Goal: Information Seeking & Learning: Learn about a topic

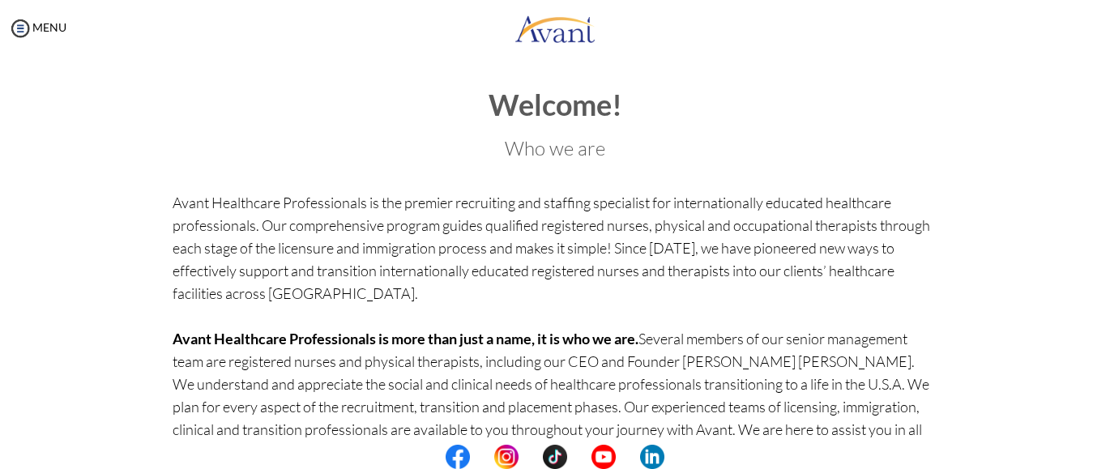
click at [671, 393] on p "Avant Healthcare Professionals is the premier recruiting and staffing specialis…" at bounding box center [556, 372] width 766 height 363
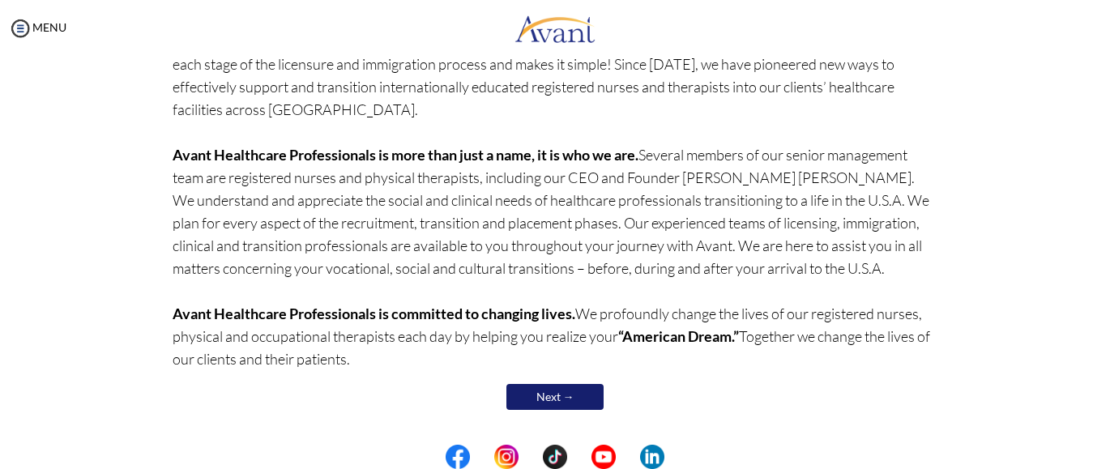
scroll to position [186, 0]
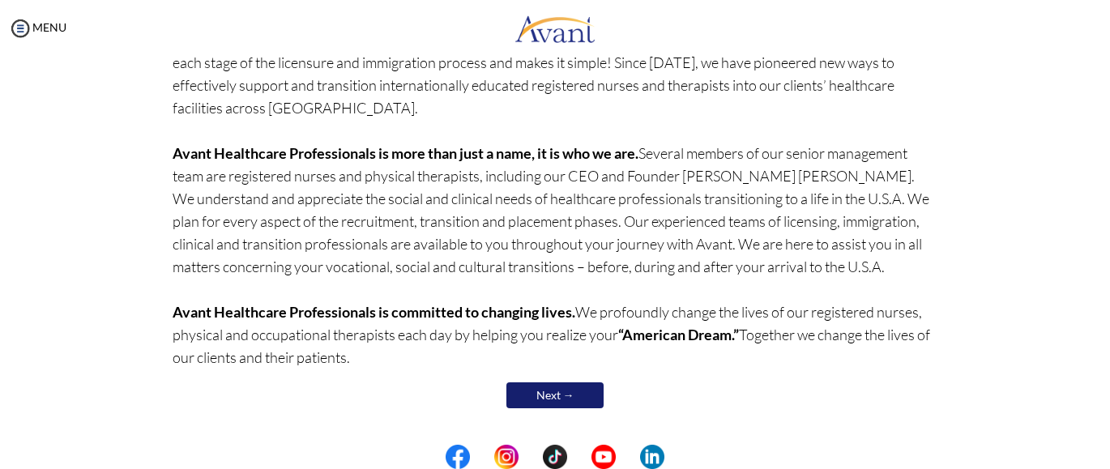
click at [547, 391] on link "Next →" at bounding box center [554, 395] width 97 height 26
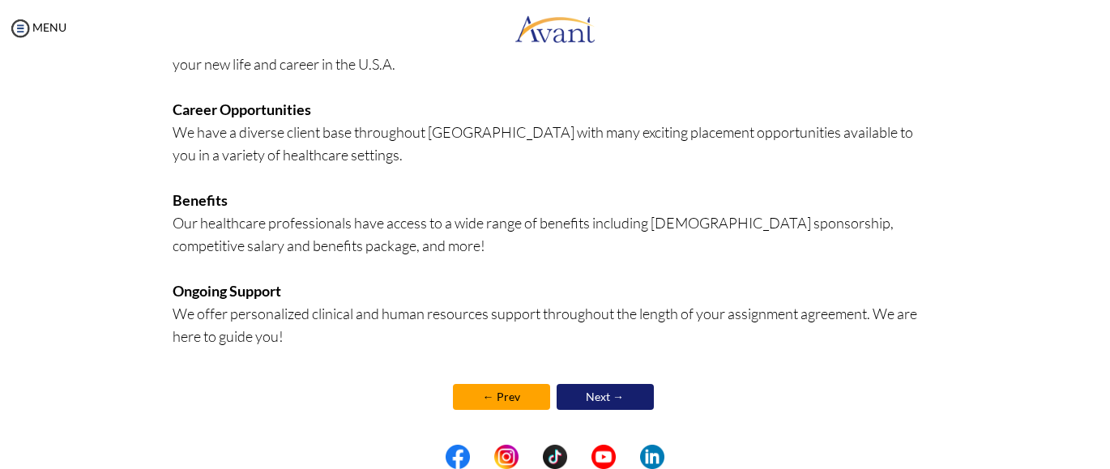
scroll to position [442, 0]
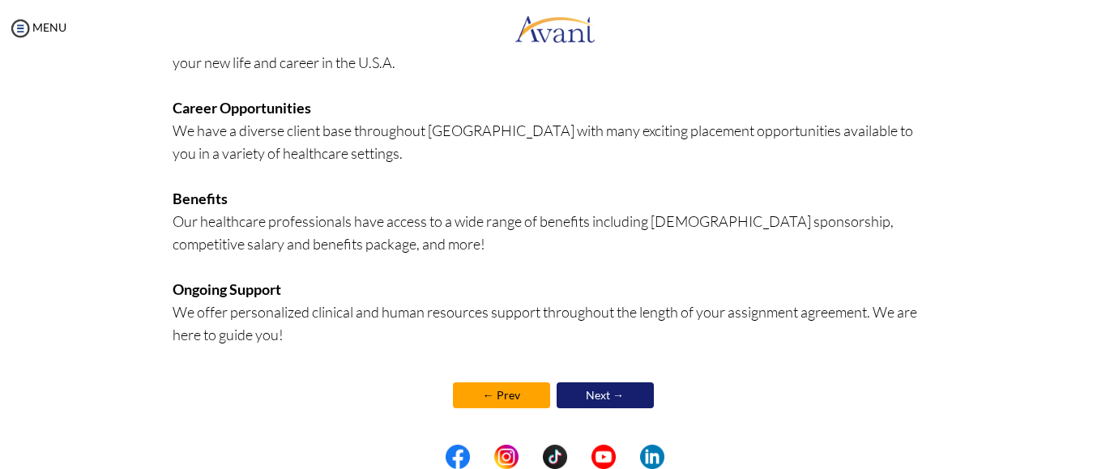
click at [605, 391] on link "Next →" at bounding box center [605, 395] width 97 height 26
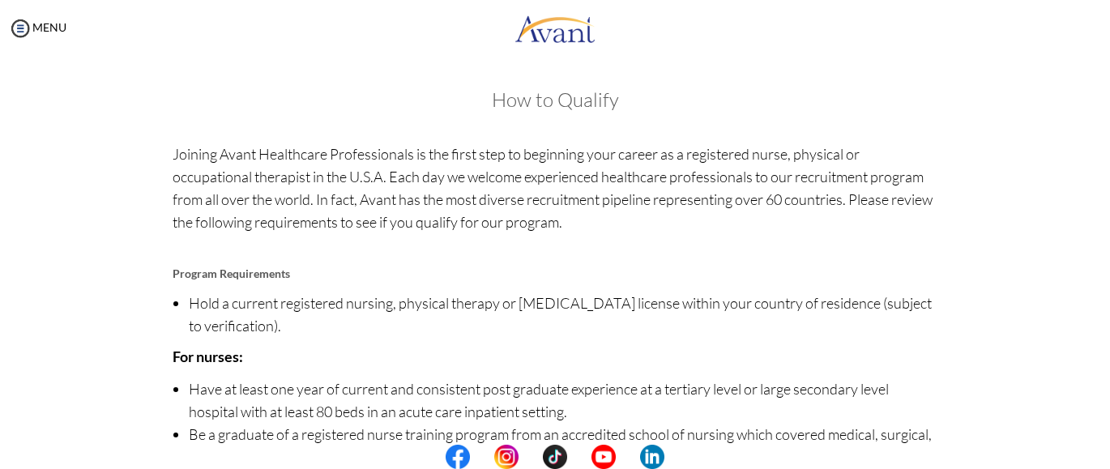
click at [647, 386] on li "Have at least one year of current and consistent post graduate experience at a …" at bounding box center [564, 400] width 750 height 45
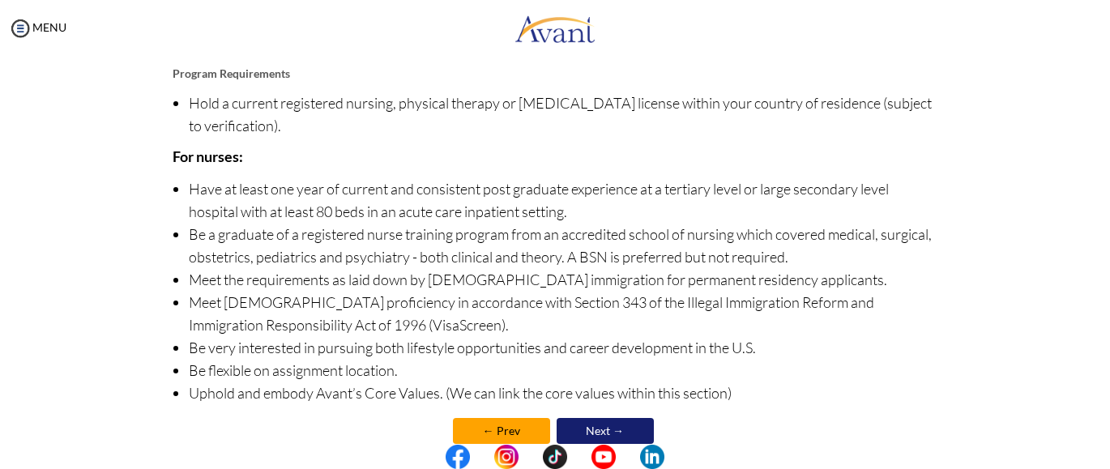
scroll to position [236, 0]
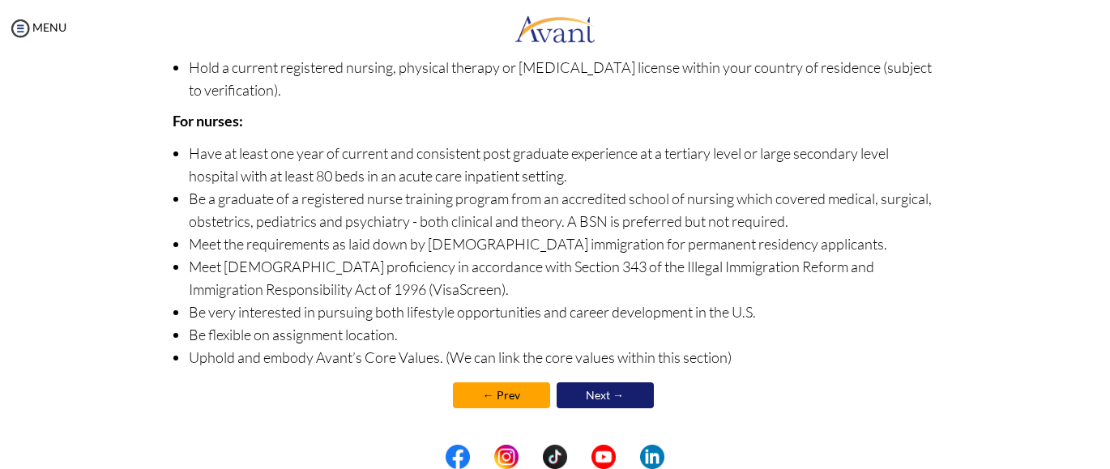
click at [621, 393] on link "Next →" at bounding box center [605, 395] width 97 height 26
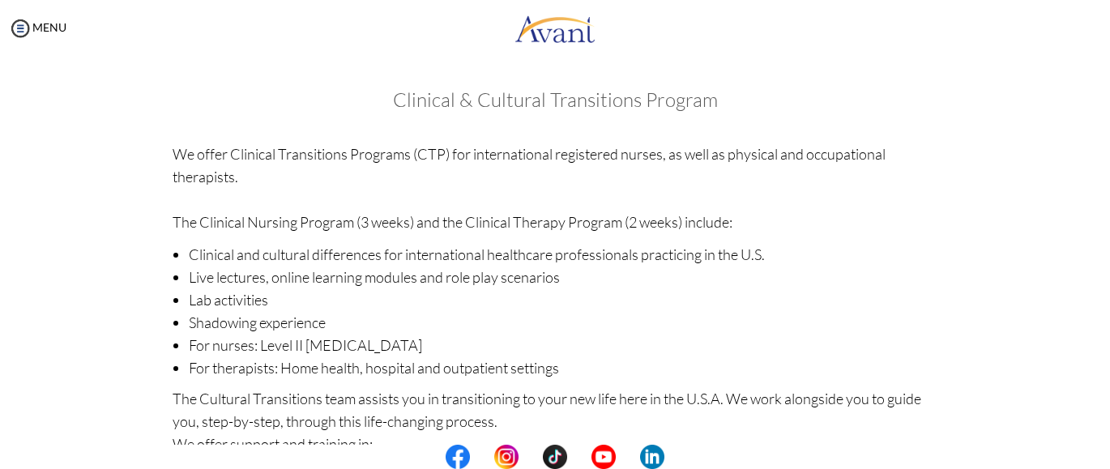
click at [664, 397] on p "The Cultural Transitions team assists you in transitioning to your new life her…" at bounding box center [556, 421] width 766 height 68
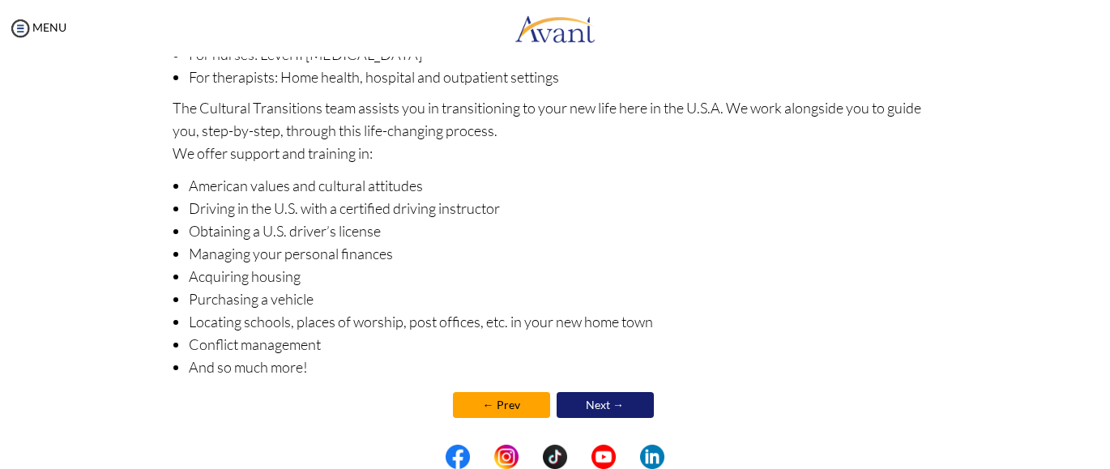
scroll to position [292, 0]
click at [605, 403] on link "Next →" at bounding box center [605, 404] width 97 height 26
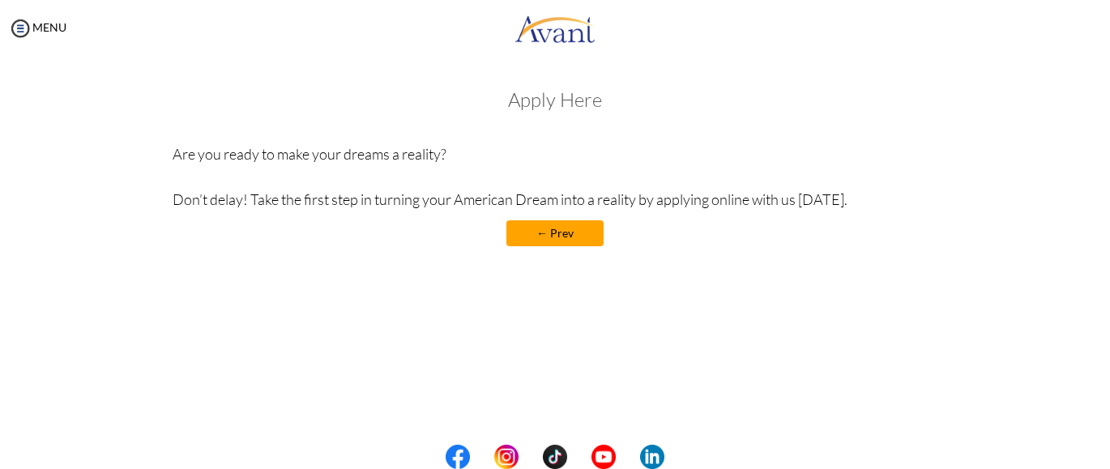
click at [561, 234] on link "← Prev" at bounding box center [554, 233] width 97 height 26
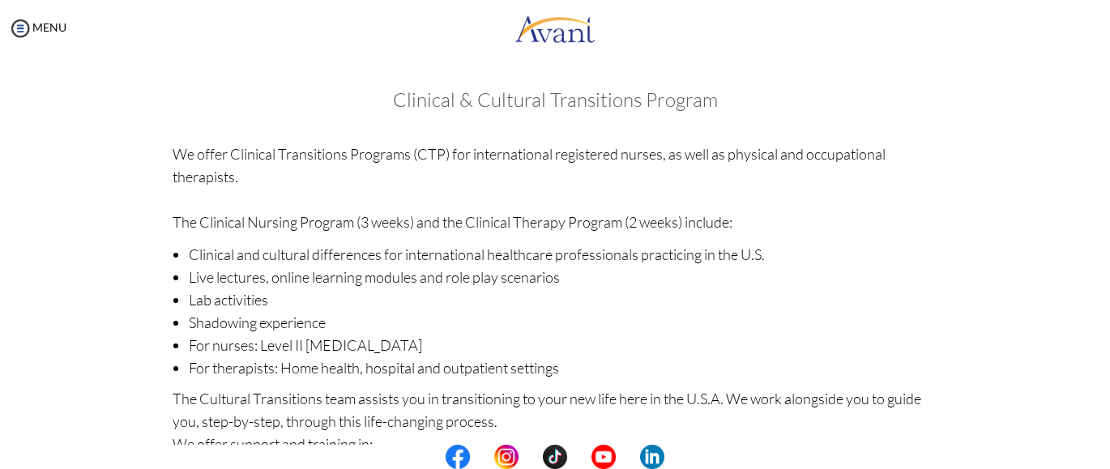
click at [471, 219] on p "We offer Clinical Transitions Programs (CTP) for international registered nurse…" at bounding box center [556, 188] width 766 height 91
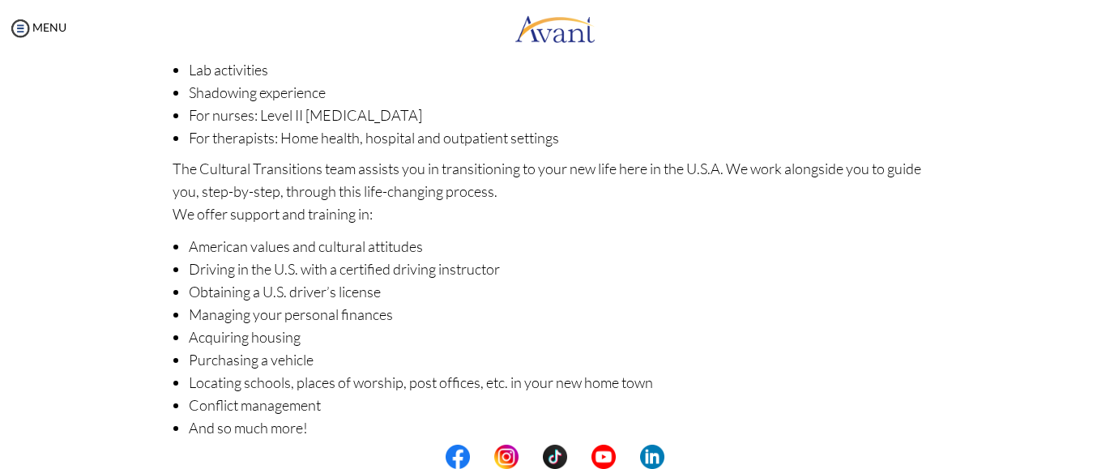
scroll to position [301, 0]
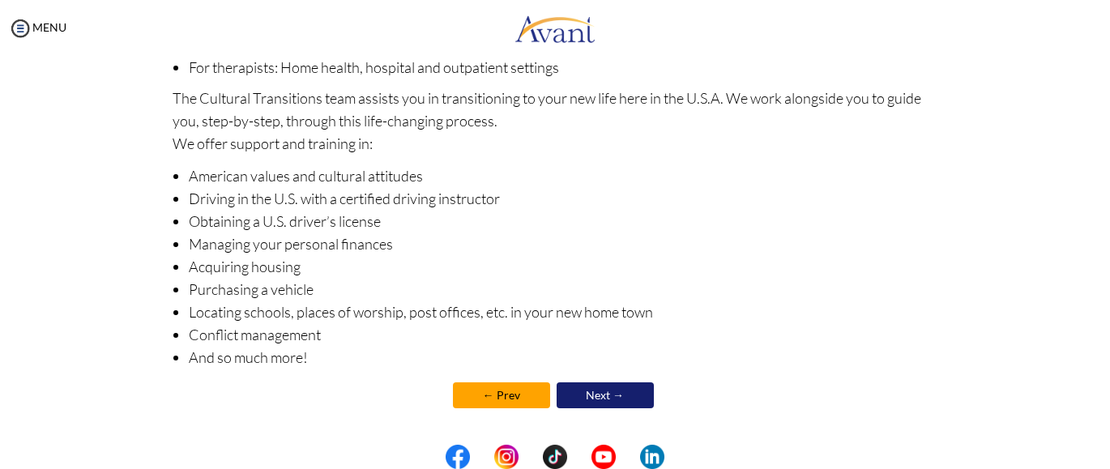
click at [593, 395] on link "Next →" at bounding box center [605, 395] width 97 height 26
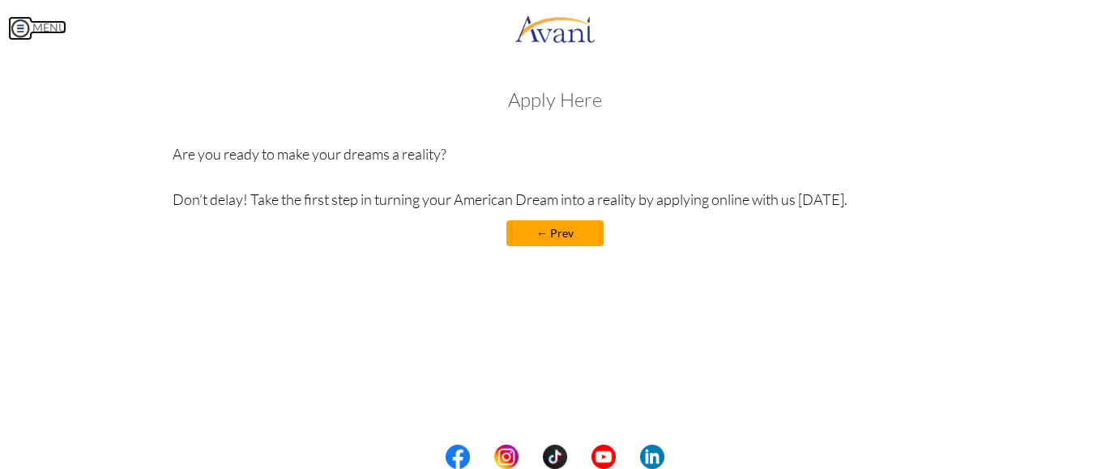
click at [20, 27] on img at bounding box center [20, 28] width 24 height 24
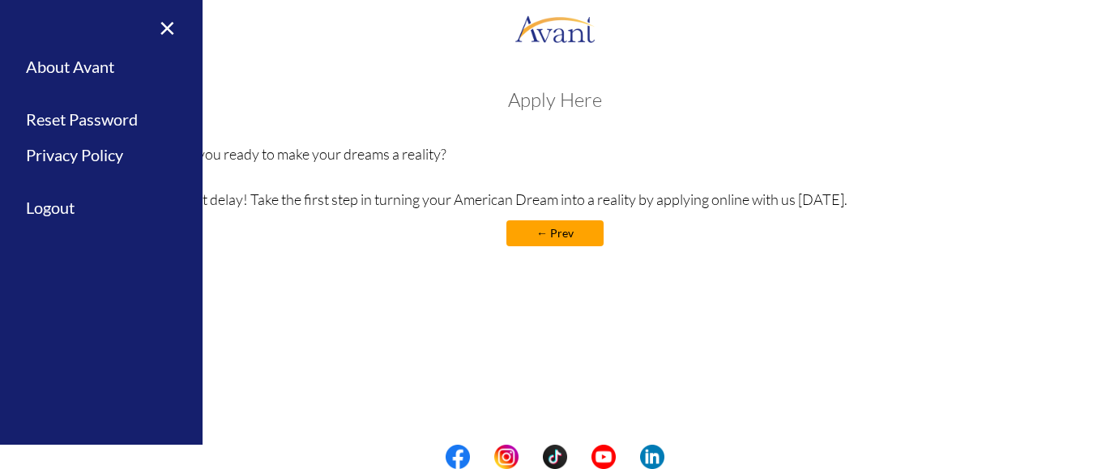
click at [291, 216] on div "Apply Here Are you ready to make your dreams a reality? Don’t delay! Take the f…" at bounding box center [556, 175] width 766 height 173
click at [161, 23] on link "×" at bounding box center [157, 27] width 49 height 54
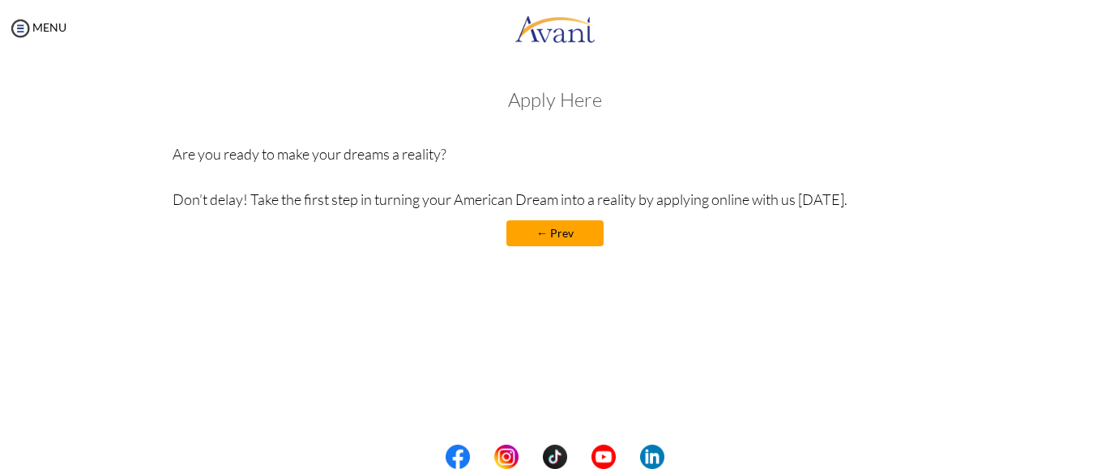
click at [548, 105] on h3 "Apply Here" at bounding box center [556, 99] width 766 height 21
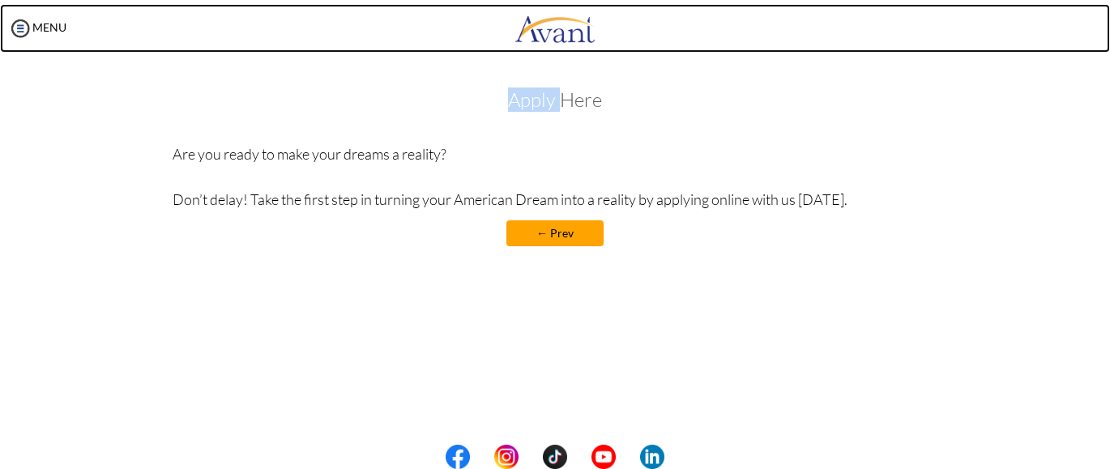
click at [559, 43] on img at bounding box center [555, 28] width 81 height 49
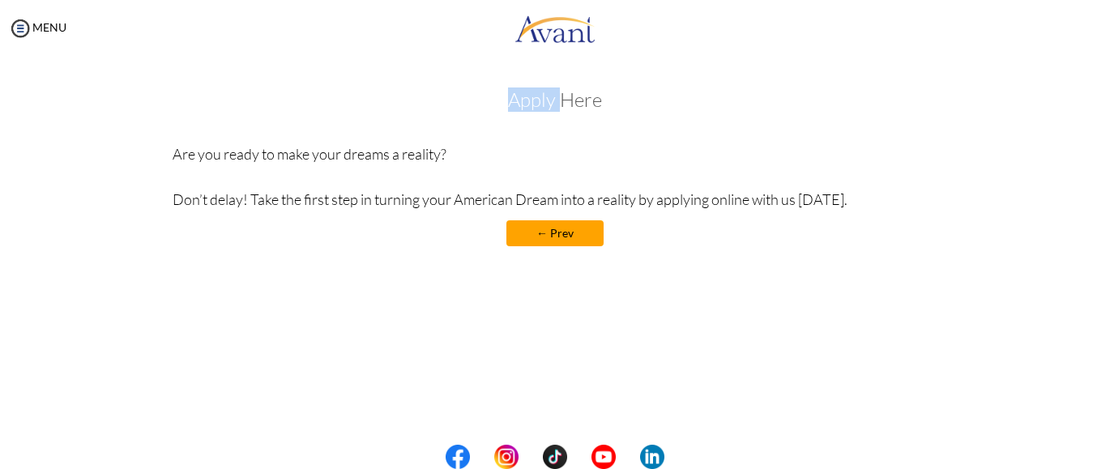
click at [541, 232] on link "← Prev" at bounding box center [554, 233] width 97 height 26
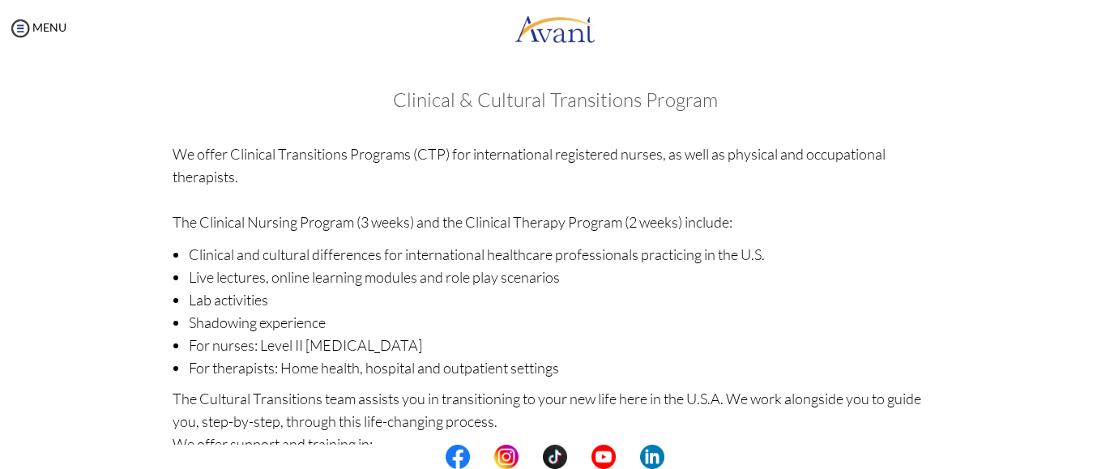
click at [476, 302] on li "Lab activities" at bounding box center [564, 299] width 750 height 23
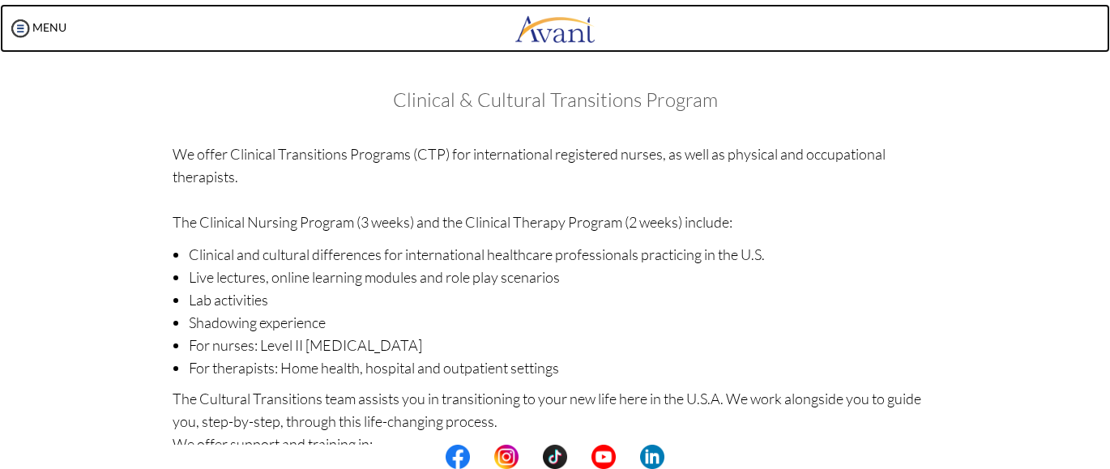
click at [415, 17] on link at bounding box center [555, 28] width 1110 height 49
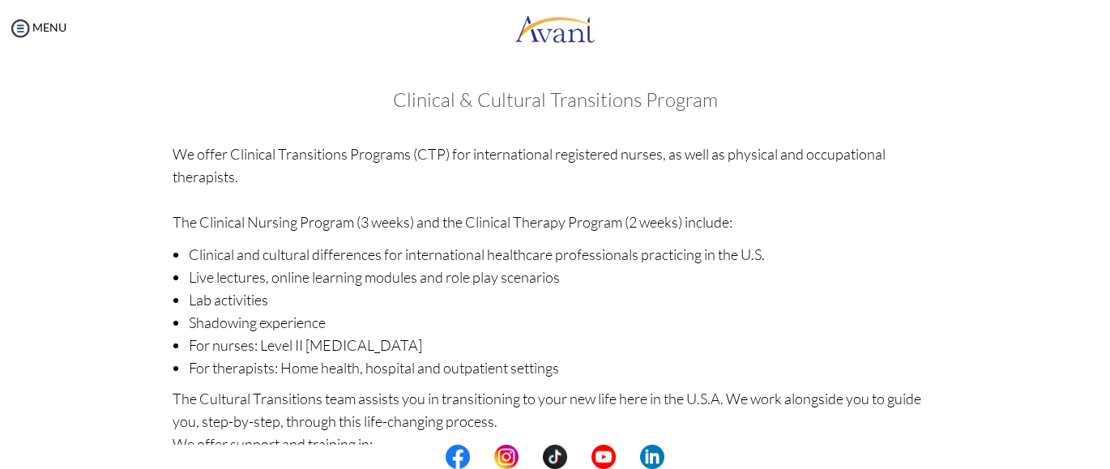
click at [437, 279] on li "Live lectures, online learning modules and role play scenarios" at bounding box center [564, 277] width 750 height 23
click at [435, 279] on li "Live lectures, online learning modules and role play scenarios" at bounding box center [564, 277] width 750 height 23
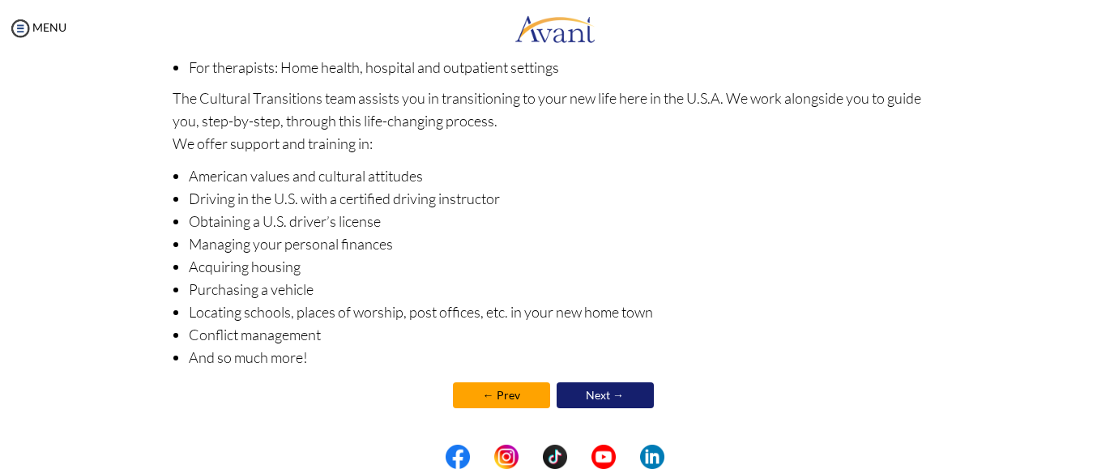
click at [498, 388] on link "← Prev" at bounding box center [501, 395] width 97 height 26
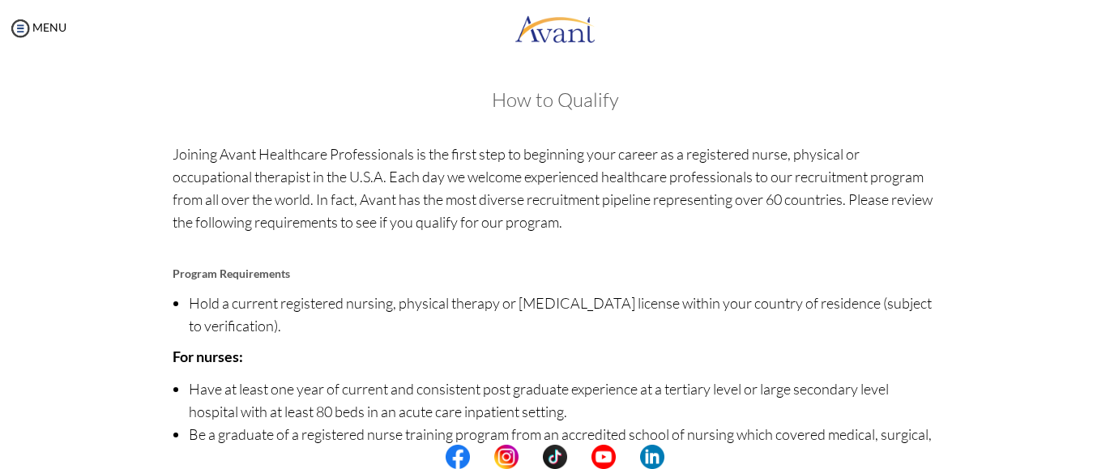
click at [472, 305] on li "Hold a current registered nursing, physical therapy or [MEDICAL_DATA] license w…" at bounding box center [564, 314] width 750 height 45
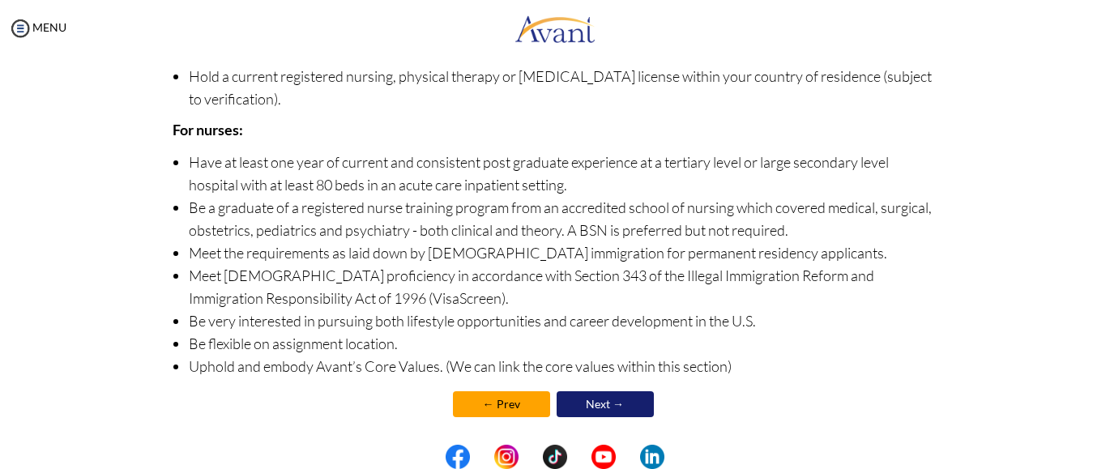
scroll to position [236, 0]
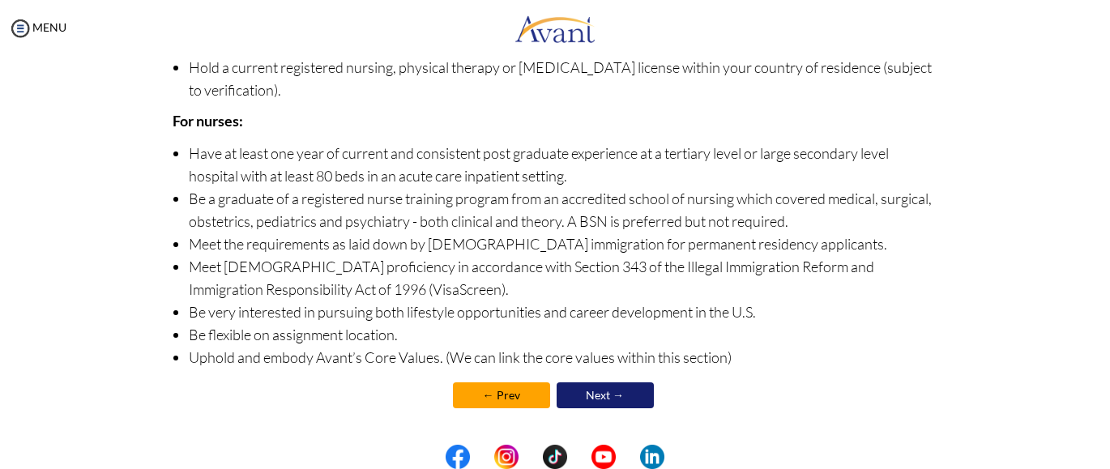
click at [502, 388] on link "← Prev" at bounding box center [501, 395] width 97 height 26
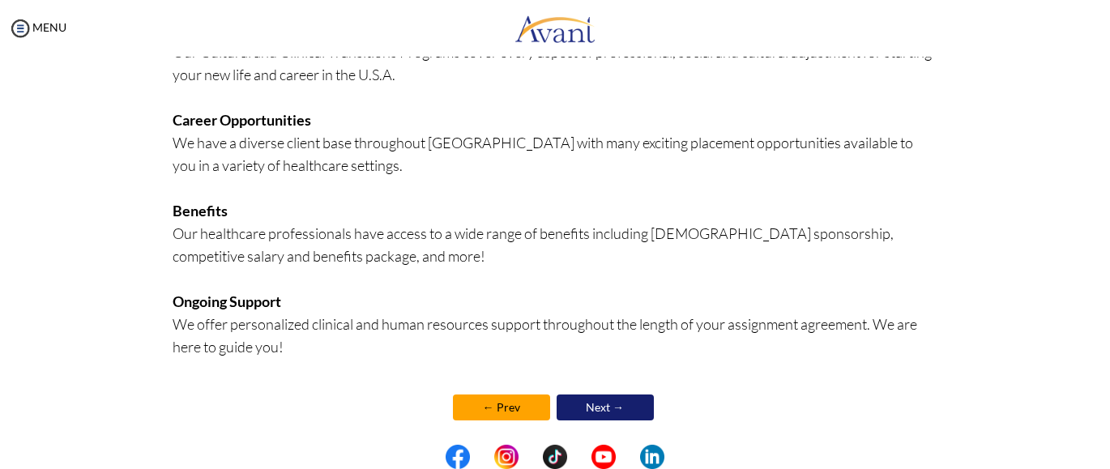
scroll to position [442, 0]
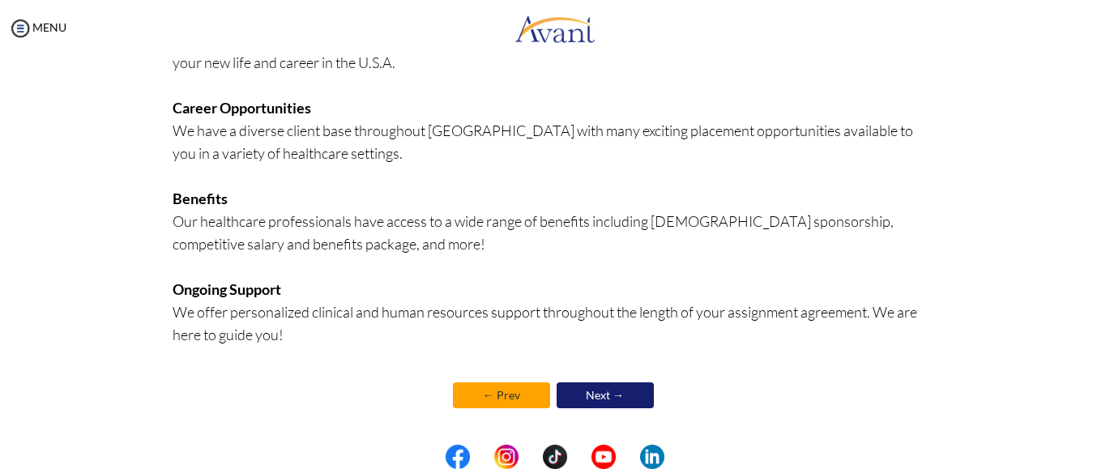
click at [501, 389] on link "← Prev" at bounding box center [501, 395] width 97 height 26
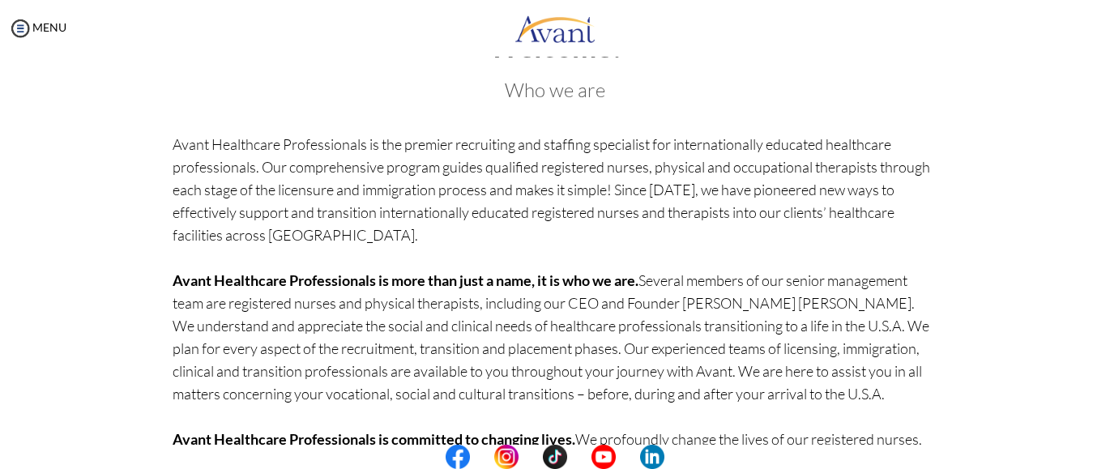
click at [501, 389] on p "Avant Healthcare Professionals is the premier recruiting and staffing specialis…" at bounding box center [556, 314] width 766 height 363
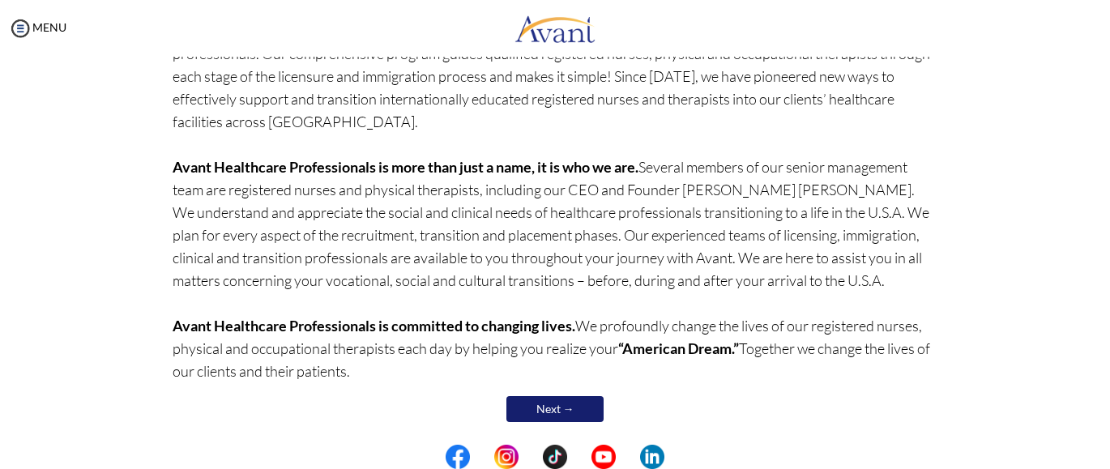
scroll to position [186, 0]
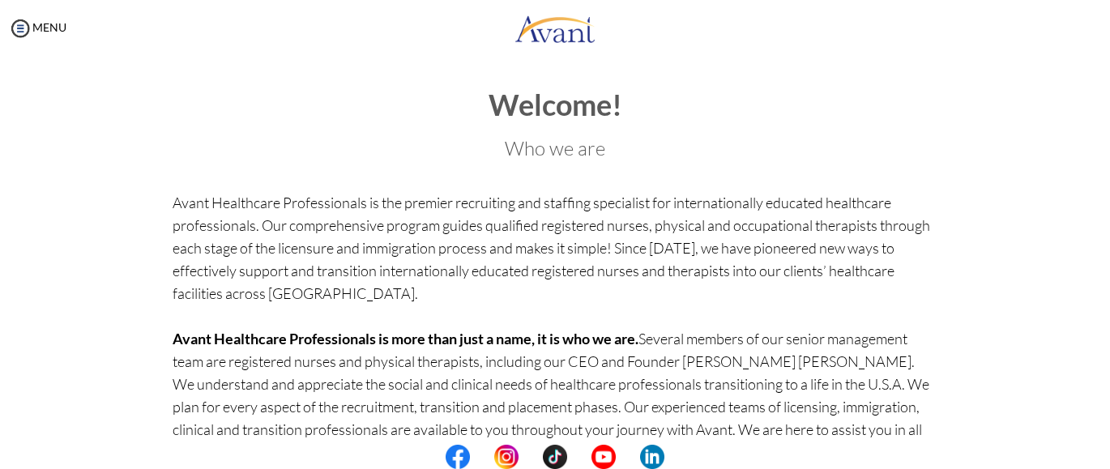
click at [586, 256] on p "Avant Healthcare Professionals is the premier recruiting and staffing specialis…" at bounding box center [556, 372] width 766 height 363
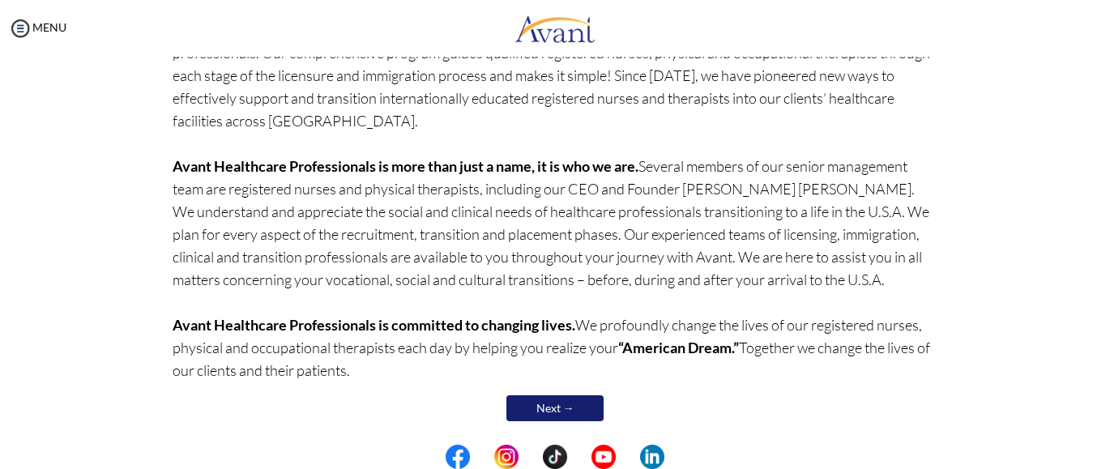
scroll to position [186, 0]
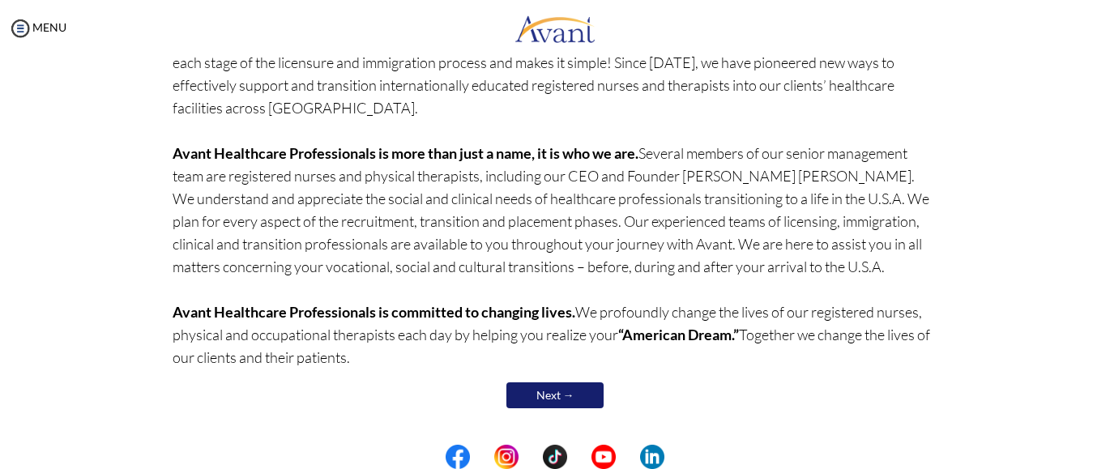
click at [293, 204] on p "Avant Healthcare Professionals is the premier recruiting and staffing specialis…" at bounding box center [556, 187] width 766 height 363
click at [363, 250] on p "Avant Healthcare Professionals is the premier recruiting and staffing specialis…" at bounding box center [556, 187] width 766 height 363
click at [566, 395] on link "Next →" at bounding box center [554, 395] width 97 height 26
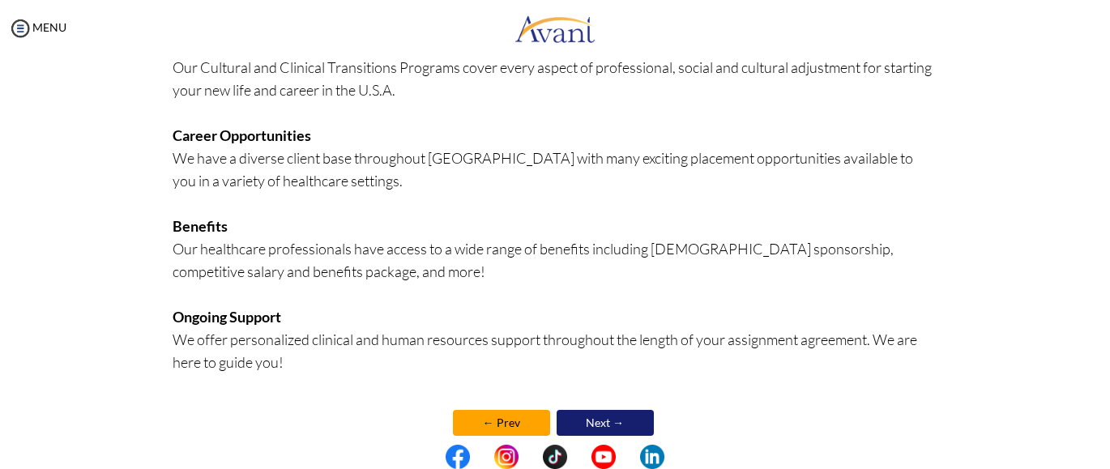
scroll to position [442, 0]
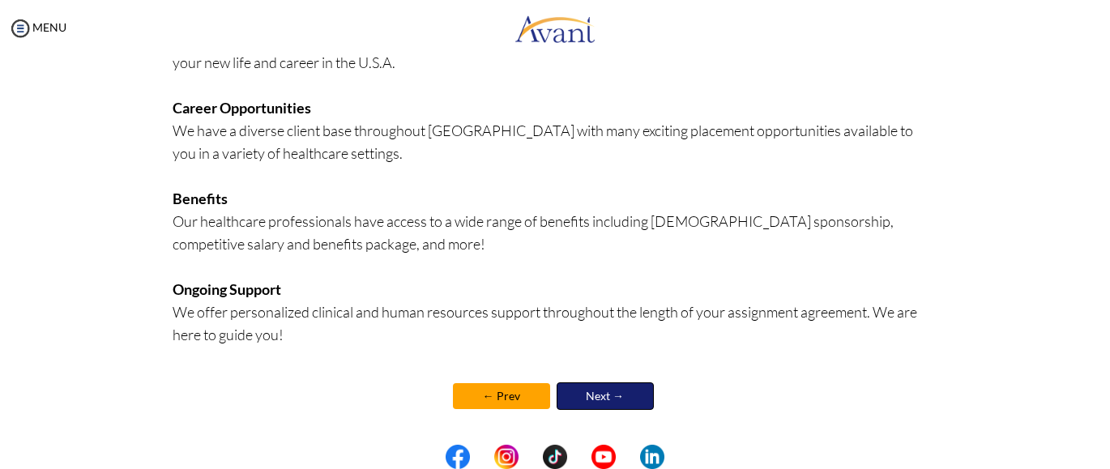
click at [600, 390] on link "Next →" at bounding box center [605, 396] width 97 height 28
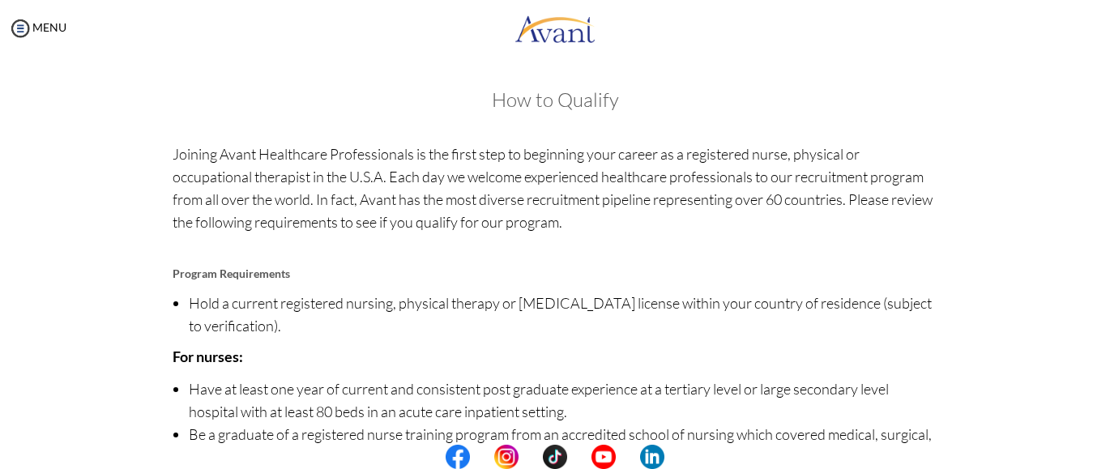
click at [710, 390] on li "Have at least one year of current and consistent post graduate experience at a …" at bounding box center [564, 400] width 750 height 45
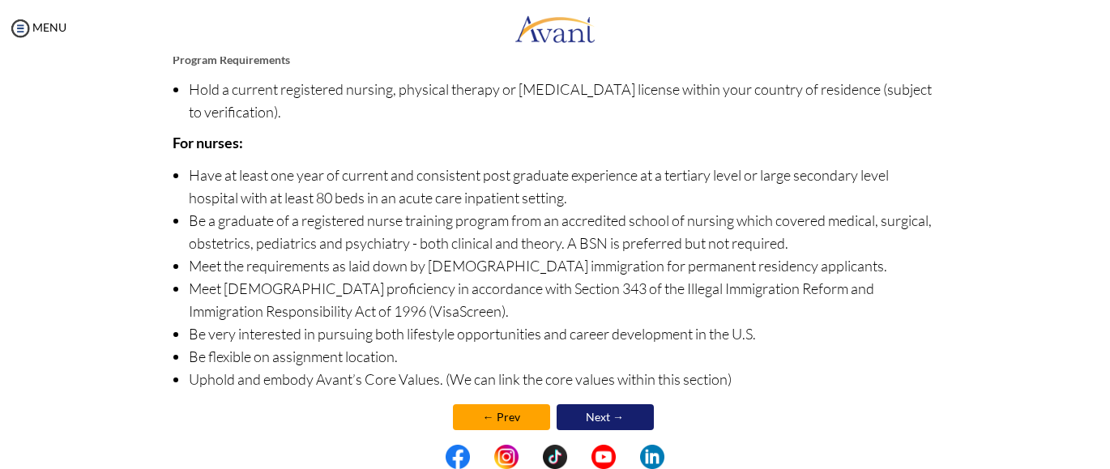
scroll to position [236, 0]
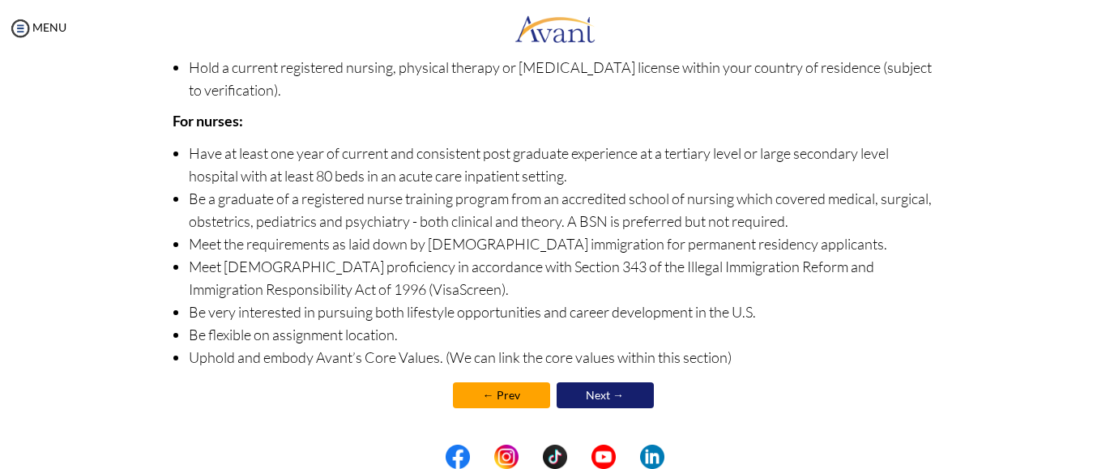
click at [603, 390] on link "Next →" at bounding box center [605, 395] width 97 height 26
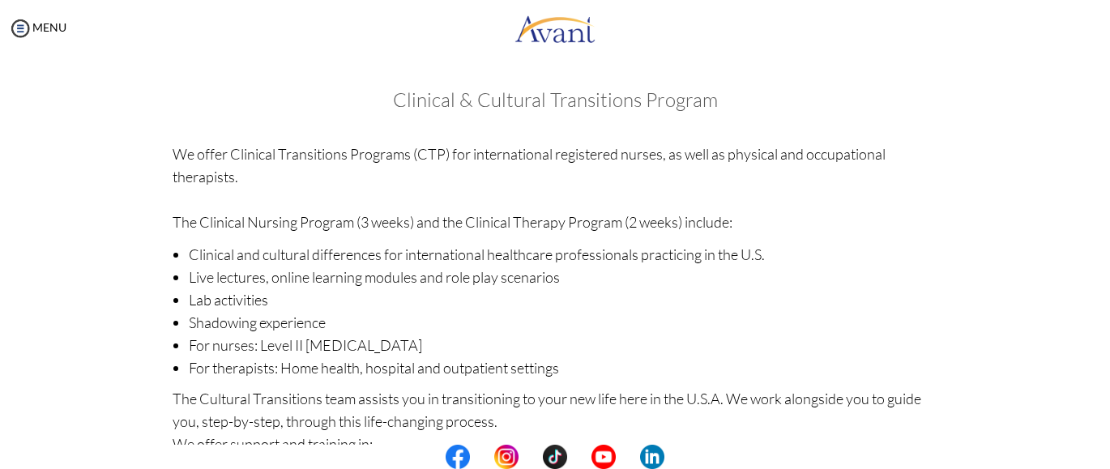
click at [630, 385] on div "Clinical & Cultural Transitions Program We offer Clinical Transitions Programs …" at bounding box center [556, 409] width 766 height 640
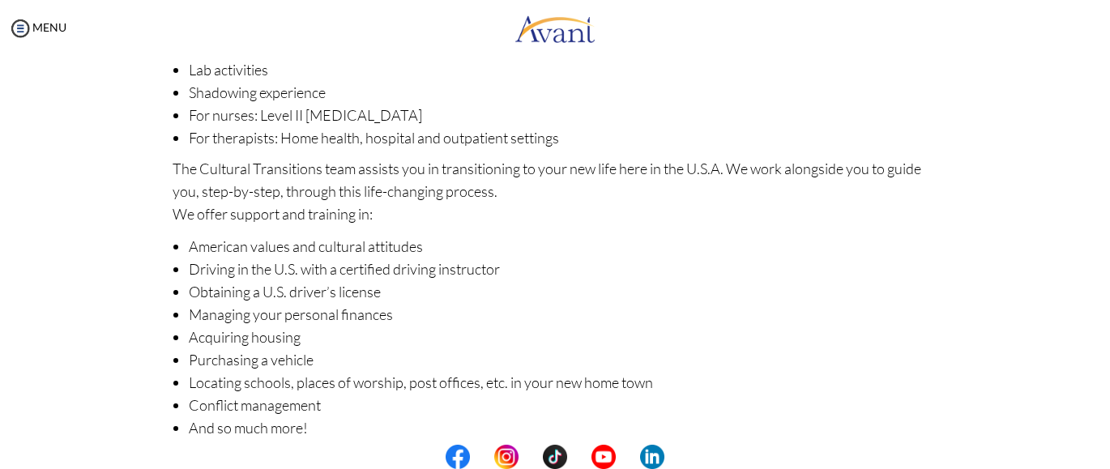
scroll to position [301, 0]
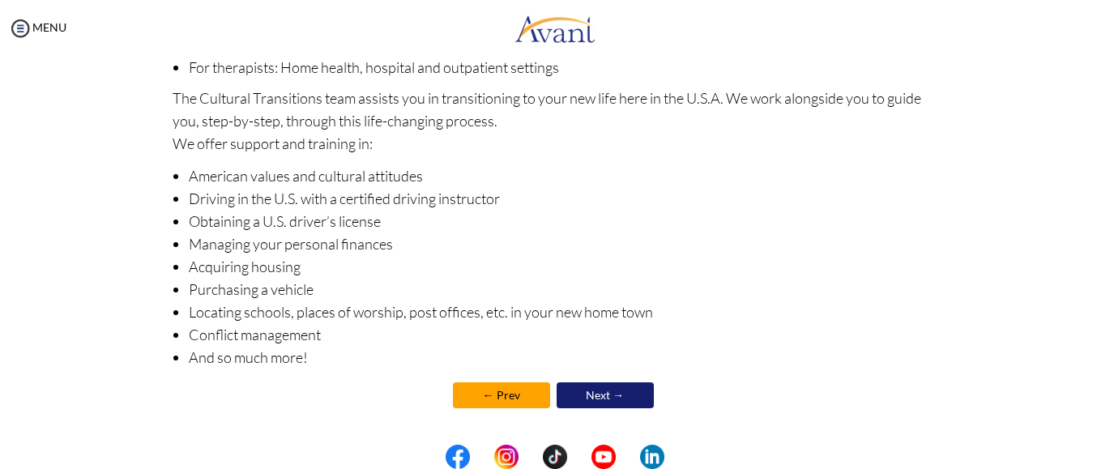
click at [619, 391] on link "Next →" at bounding box center [605, 395] width 97 height 26
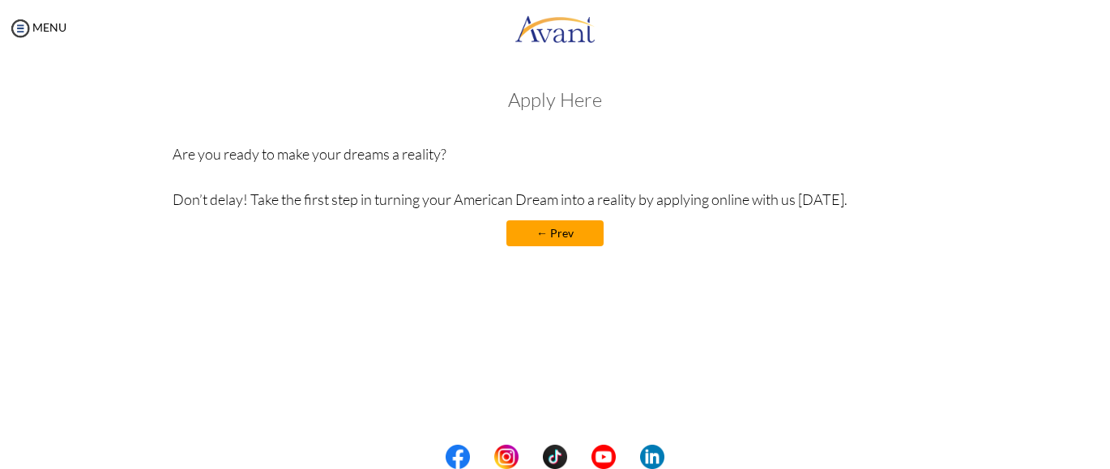
click at [566, 236] on link "← Prev" at bounding box center [554, 233] width 97 height 26
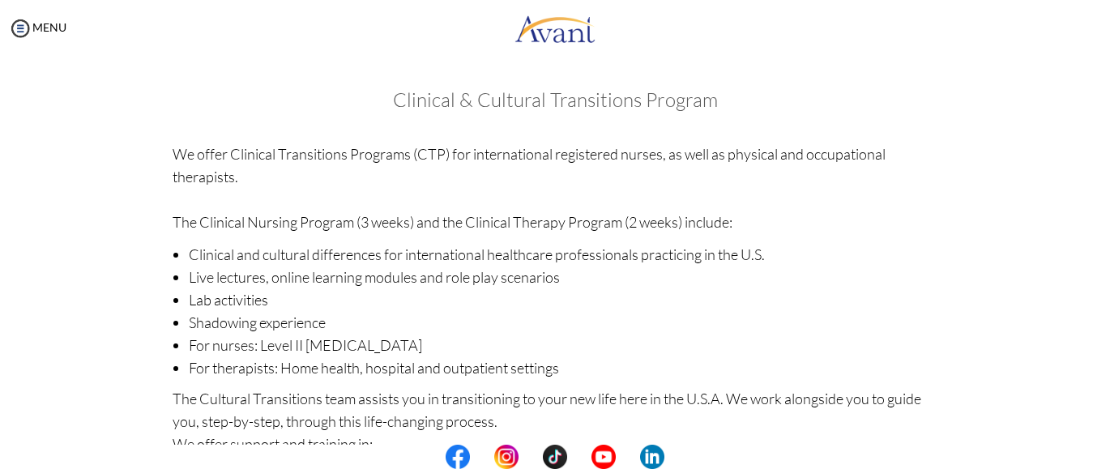
click at [666, 251] on li "Clinical and cultural differences for international healthcare professionals pr…" at bounding box center [564, 254] width 750 height 23
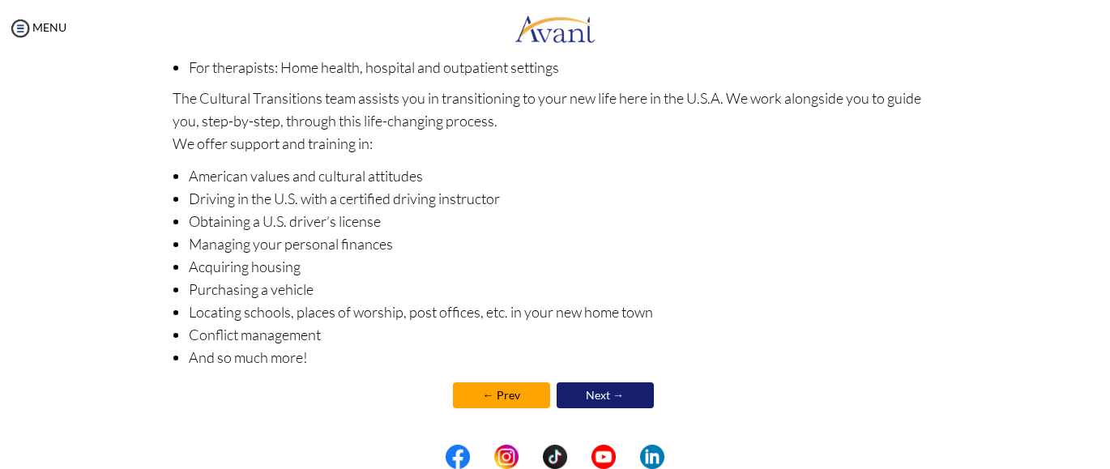
click at [617, 389] on link "Next →" at bounding box center [605, 395] width 97 height 26
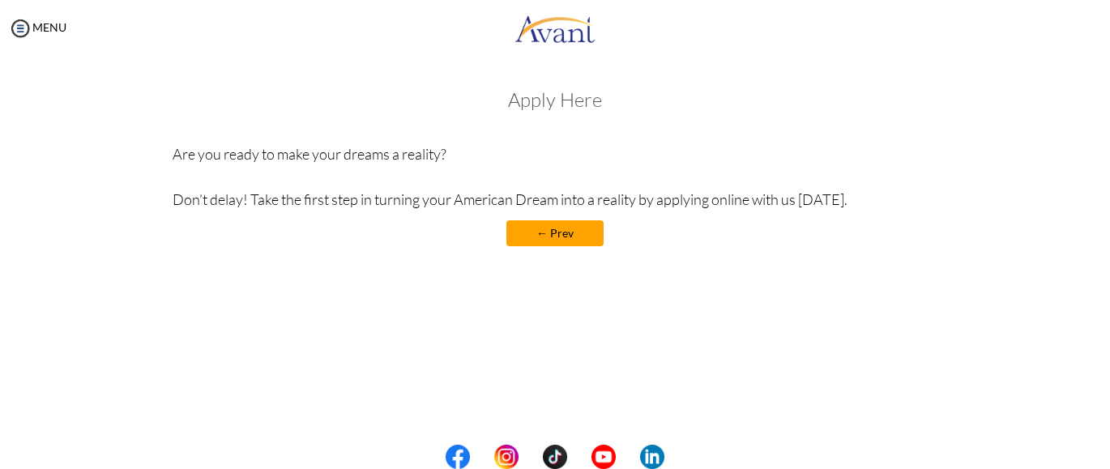
click at [558, 235] on link "← Prev" at bounding box center [554, 233] width 97 height 26
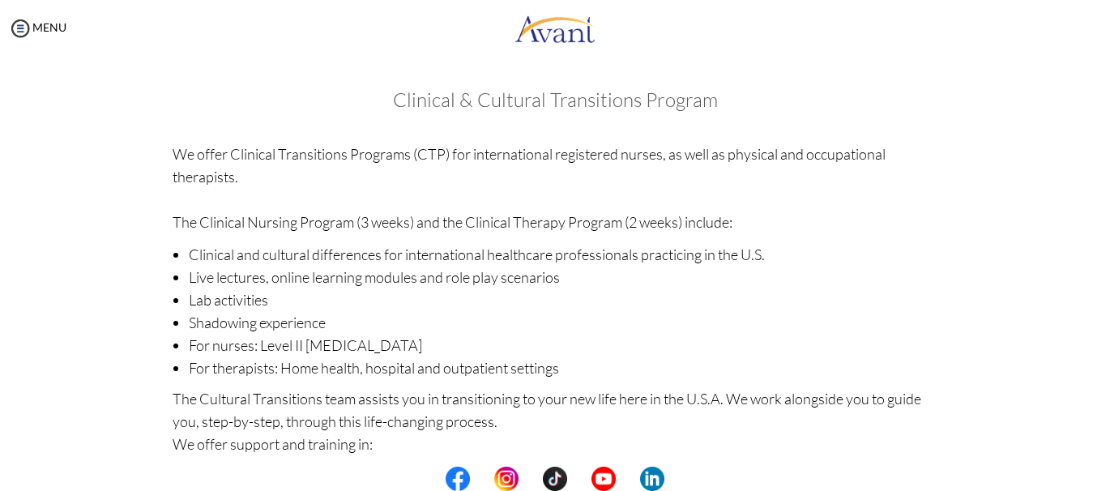
click at [916, 458] on div "Clinical & Cultural Transitions Program We offer Clinical Transitions Programs …" at bounding box center [556, 409] width 766 height 640
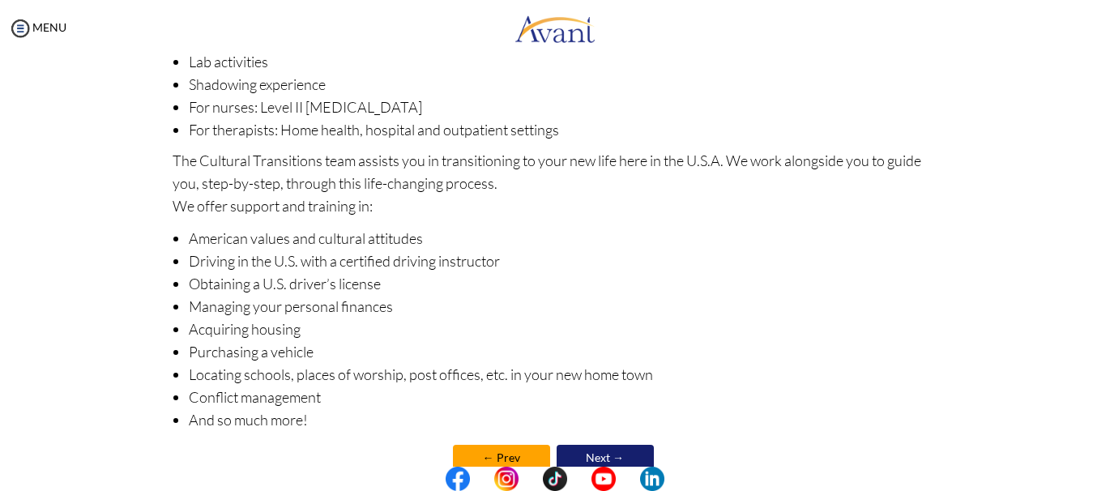
scroll to position [279, 0]
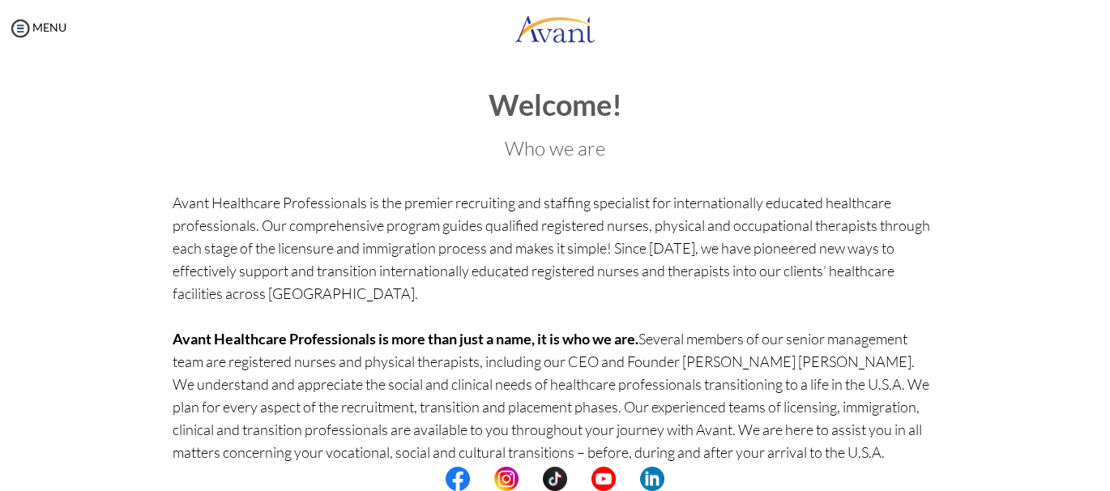
click at [639, 343] on b "Avant Healthcare Professionals is more than just a name, it is who we are." at bounding box center [406, 339] width 466 height 18
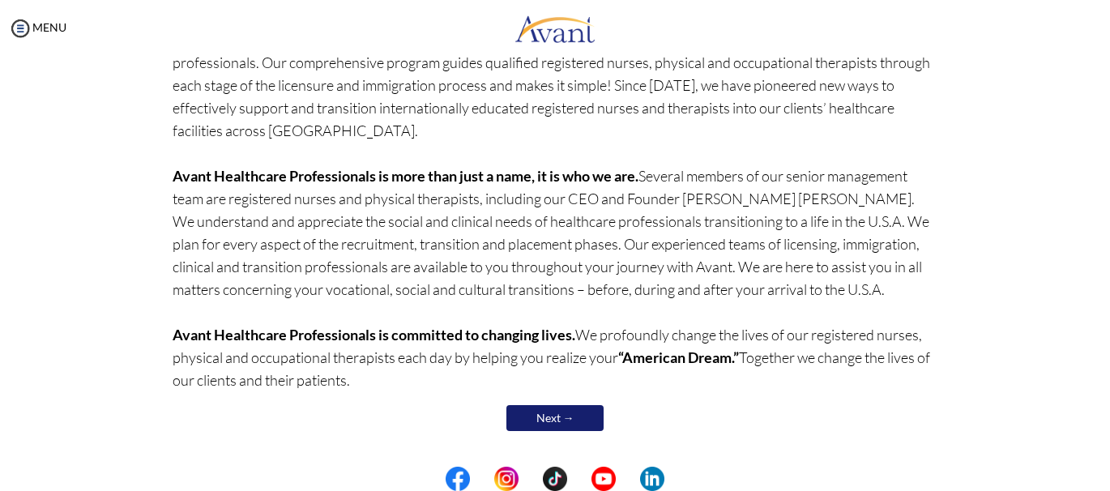
scroll to position [164, 0]
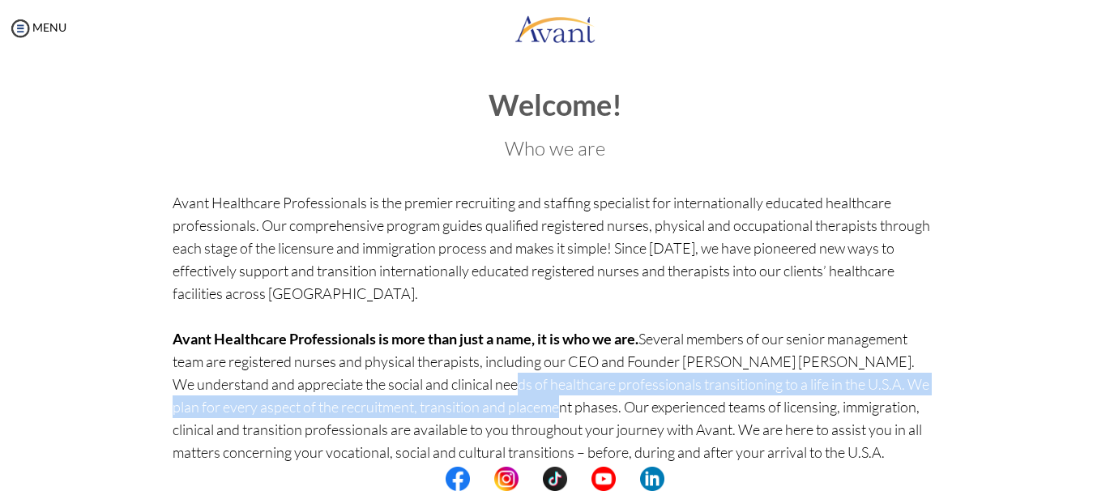
drag, startPoint x: 481, startPoint y: 396, endPoint x: 449, endPoint y: 392, distance: 31.9
click at [449, 392] on p "Avant Healthcare Professionals is the premier recruiting and staffing specialis…" at bounding box center [556, 372] width 766 height 363
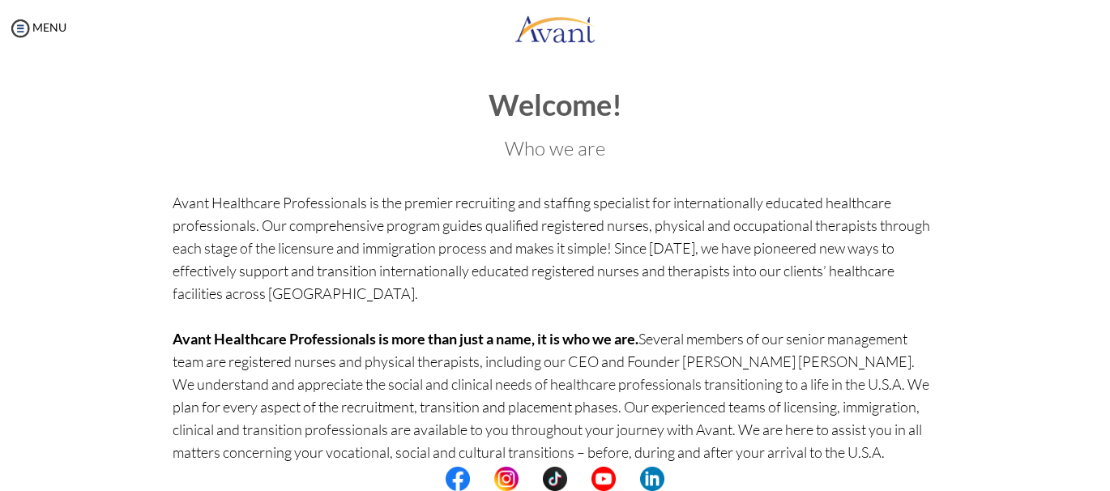
click at [569, 436] on p "Avant Healthcare Professionals is the premier recruiting and staffing specialis…" at bounding box center [556, 372] width 766 height 363
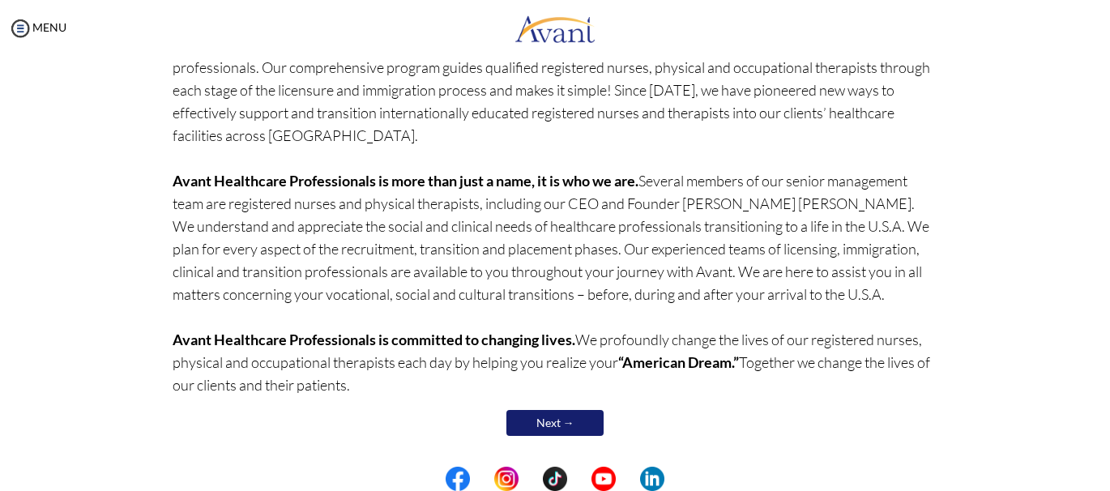
scroll to position [164, 0]
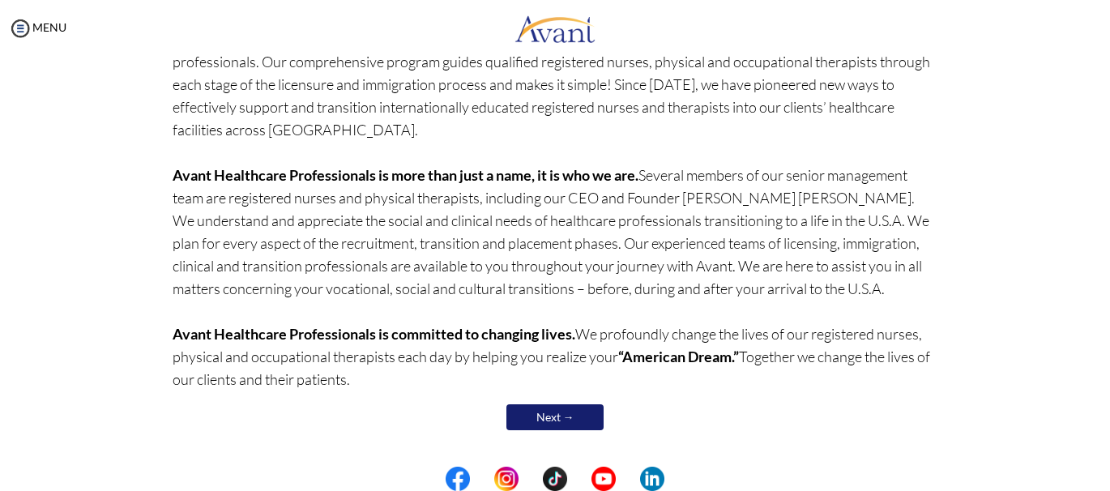
click at [570, 418] on link "Next →" at bounding box center [554, 417] width 97 height 26
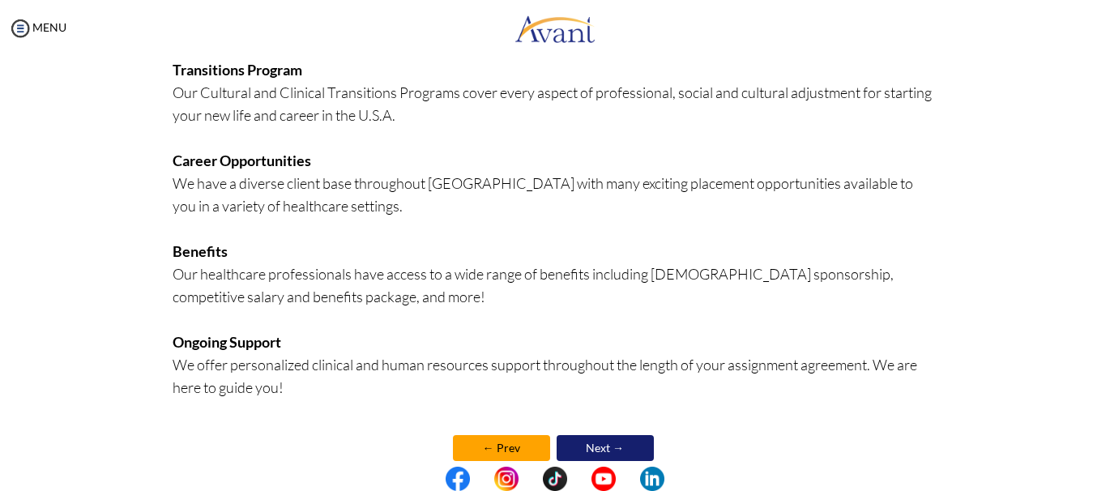
scroll to position [420, 0]
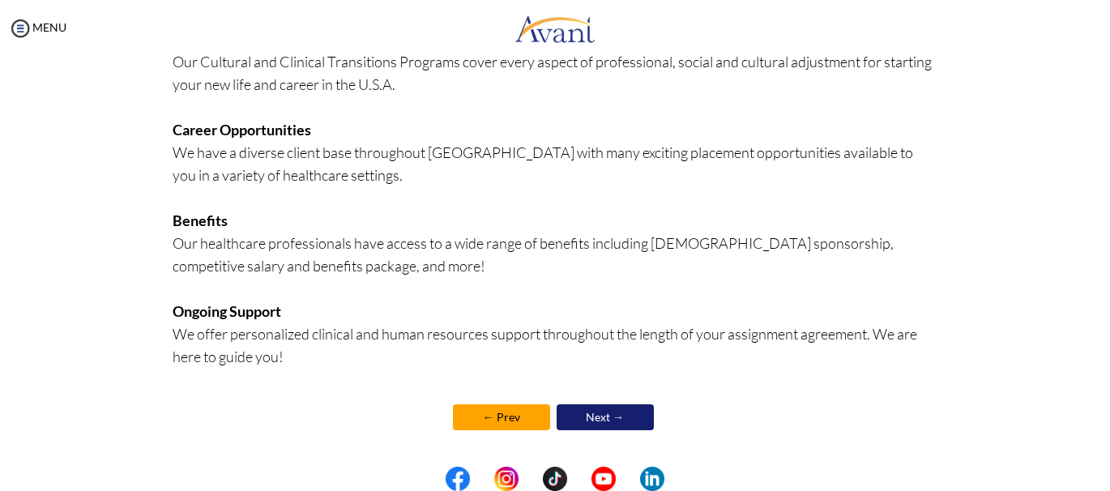
click at [596, 410] on link "Next →" at bounding box center [605, 417] width 97 height 26
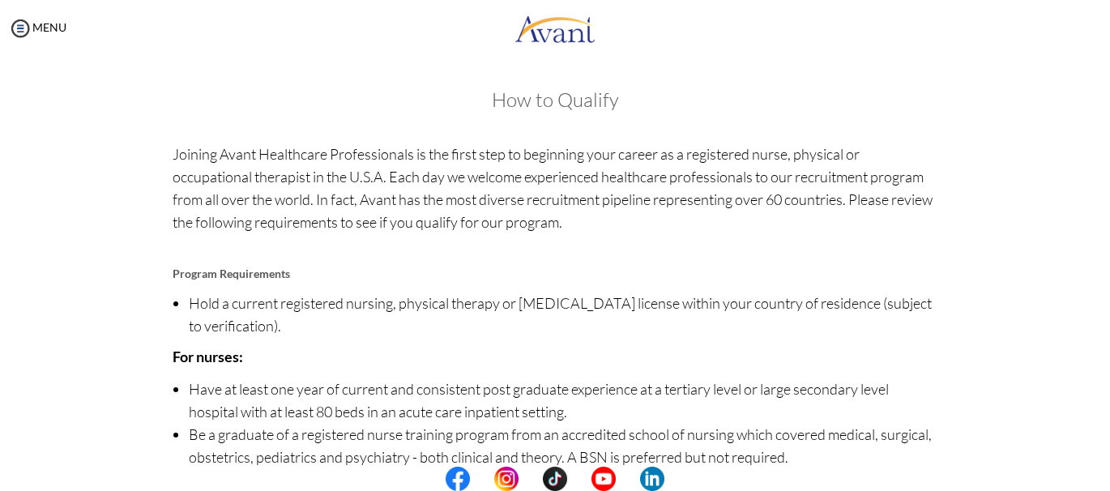
click at [632, 391] on li "Have at least one year of current and consistent post graduate experience at a …" at bounding box center [564, 400] width 750 height 45
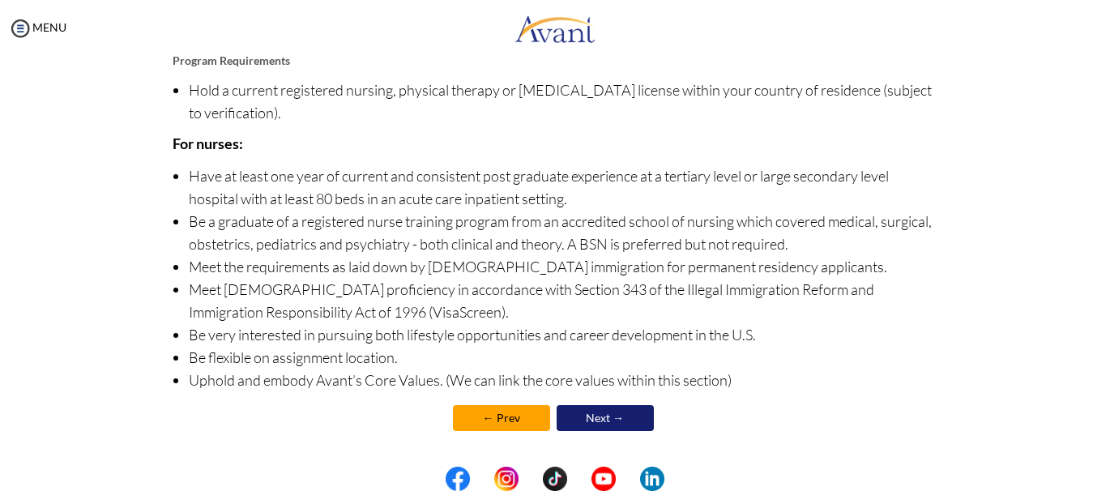
scroll to position [214, 0]
click at [592, 408] on link "Next →" at bounding box center [605, 417] width 97 height 26
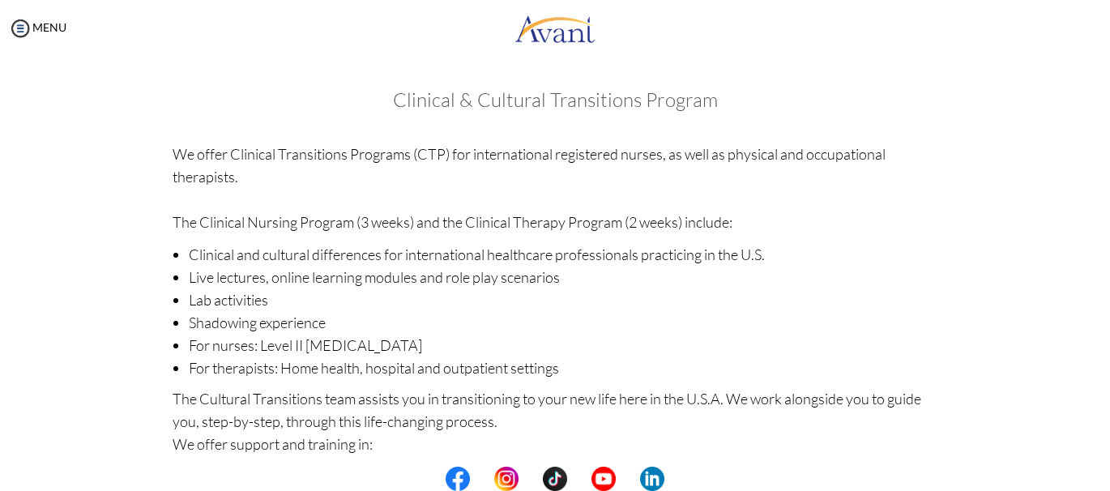
click at [547, 369] on li "For therapists: Home health, hospital and outpatient settings" at bounding box center [564, 368] width 750 height 23
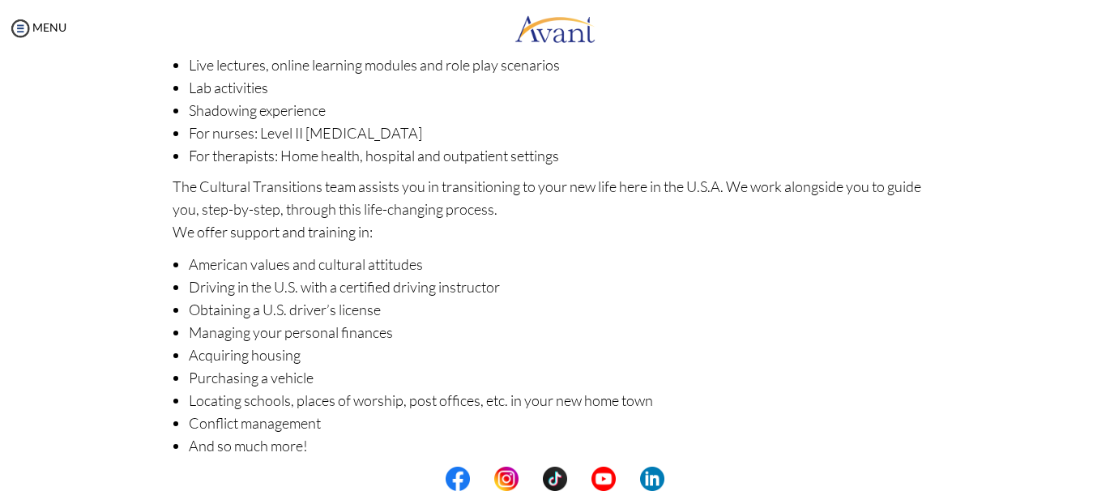
scroll to position [279, 0]
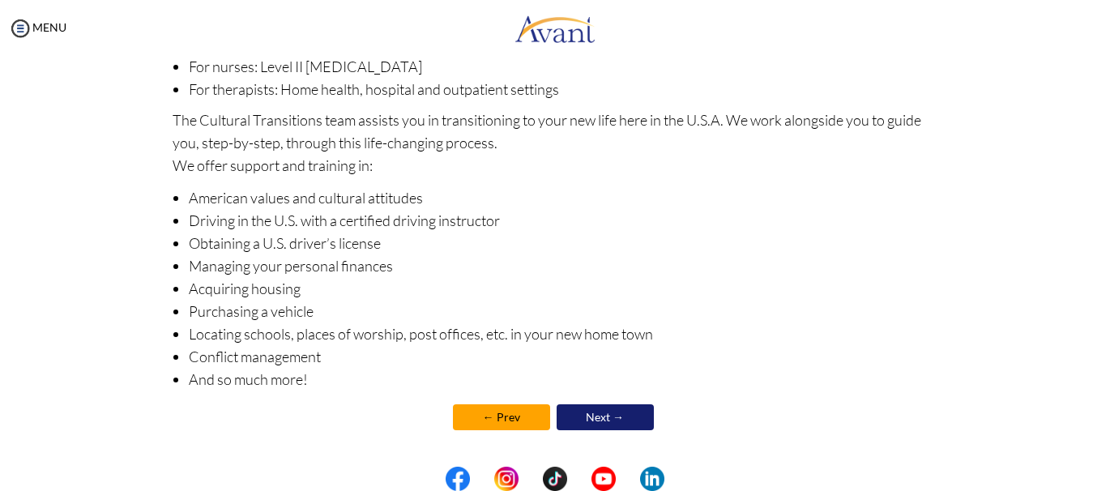
click at [581, 409] on link "Next →" at bounding box center [605, 417] width 97 height 26
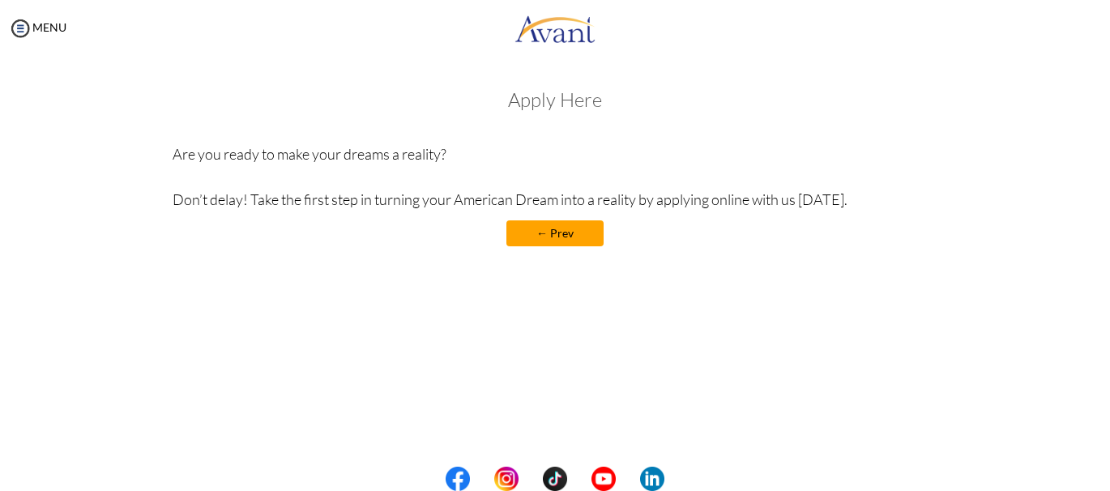
click at [559, 233] on link "← Prev" at bounding box center [554, 233] width 97 height 26
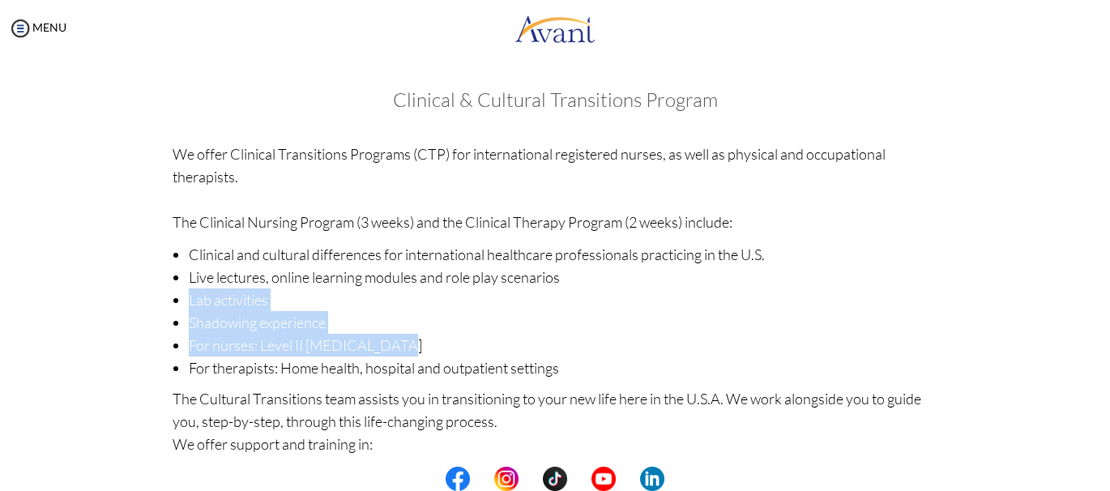
drag, startPoint x: 569, startPoint y: 348, endPoint x: 570, endPoint y: 266, distance: 81.9
click at [570, 266] on ul "Clinical and cultural differences for international healthcare professionals pr…" at bounding box center [556, 311] width 766 height 136
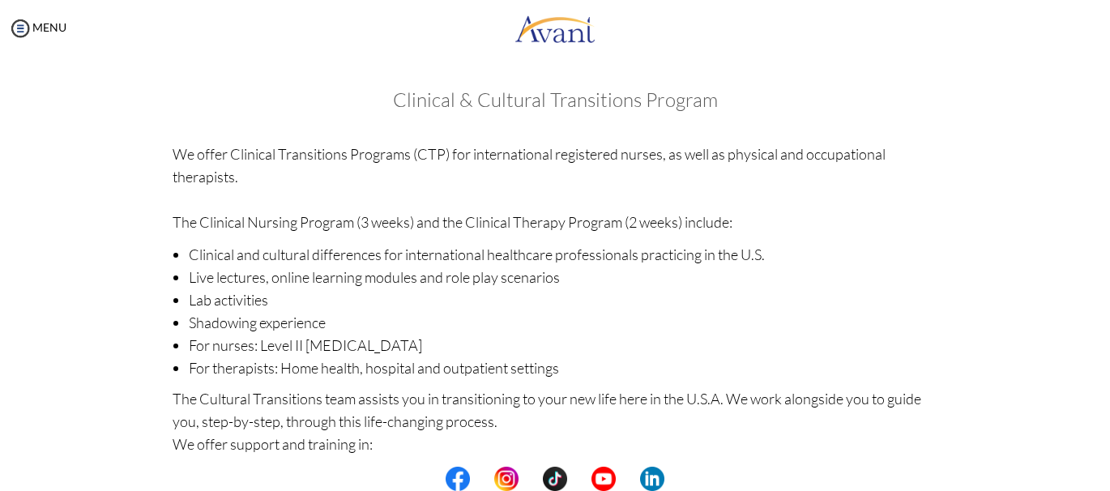
click at [549, 366] on li "For therapists: Home health, hospital and outpatient settings" at bounding box center [564, 368] width 750 height 23
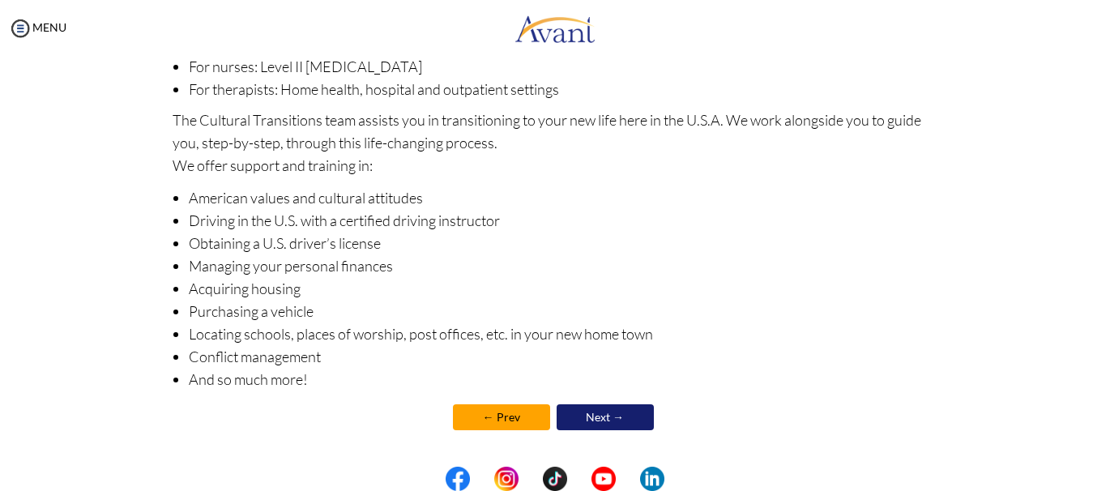
click at [593, 414] on link "Next →" at bounding box center [605, 417] width 97 height 26
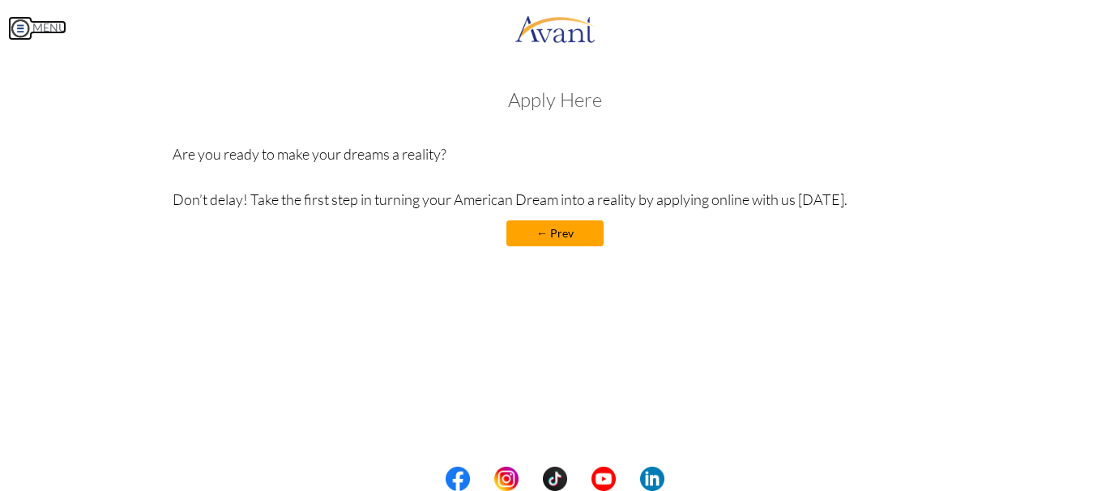
click at [21, 28] on img at bounding box center [20, 28] width 24 height 24
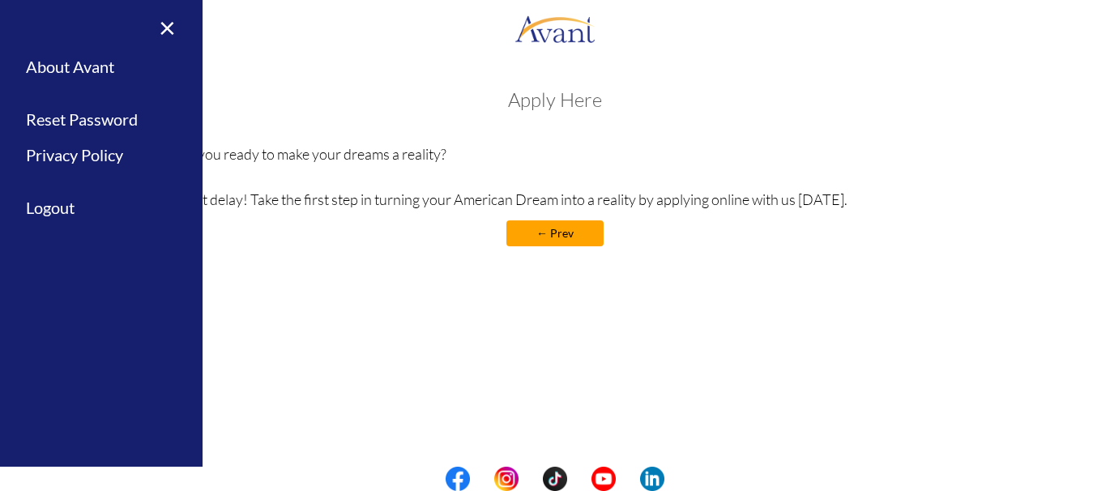
click at [21, 28] on div "× Home Avant Video Library My Process My Resources About Avant Refer a Friend R…" at bounding box center [101, 245] width 203 height 491
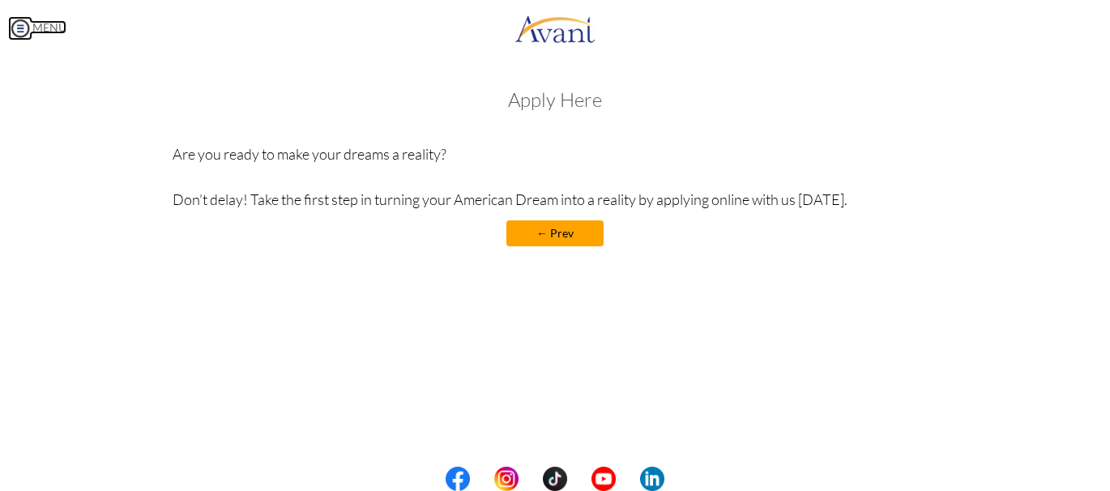
click at [21, 28] on img at bounding box center [20, 28] width 24 height 24
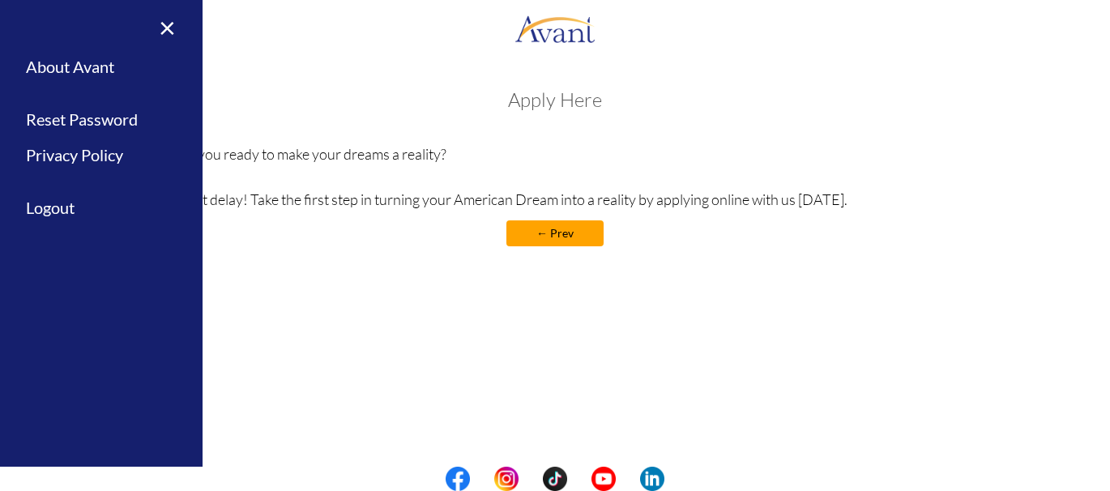
click at [21, 28] on div "× Home Avant Video Library My Process My Resources About Avant Refer a Friend R…" at bounding box center [101, 245] width 203 height 491
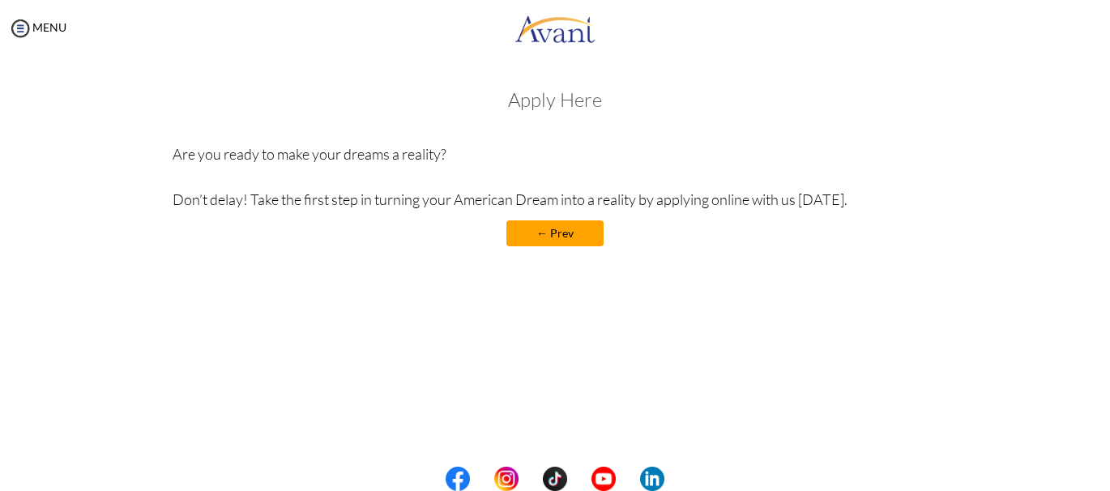
click at [549, 109] on h3 "Apply Here" at bounding box center [556, 99] width 766 height 21
click at [742, 365] on div "My Status What is the next step? We would like you to watch the introductory vi…" at bounding box center [555, 302] width 1110 height 491
click at [523, 446] on div "My Status What is the next step? We would like you to watch the introductory vi…" at bounding box center [555, 302] width 1110 height 491
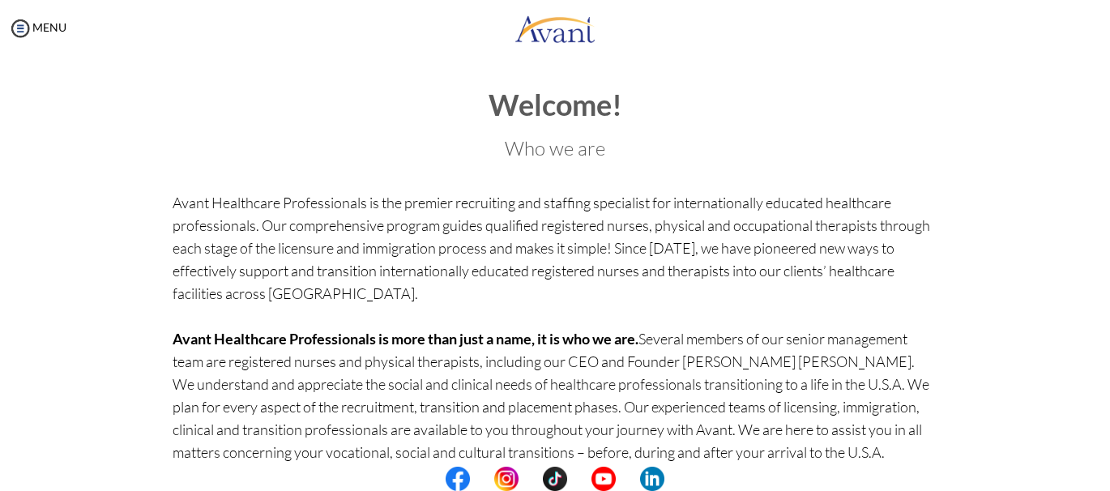
click at [424, 365] on p "Avant Healthcare Professionals is the premier recruiting and staffing specialis…" at bounding box center [556, 372] width 766 height 363
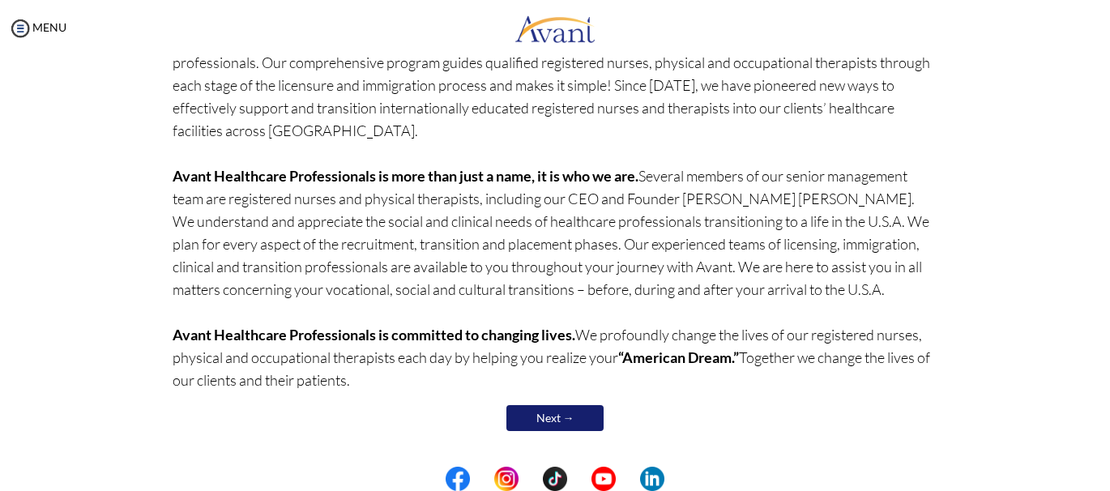
scroll to position [164, 0]
